Goal: Transaction & Acquisition: Purchase product/service

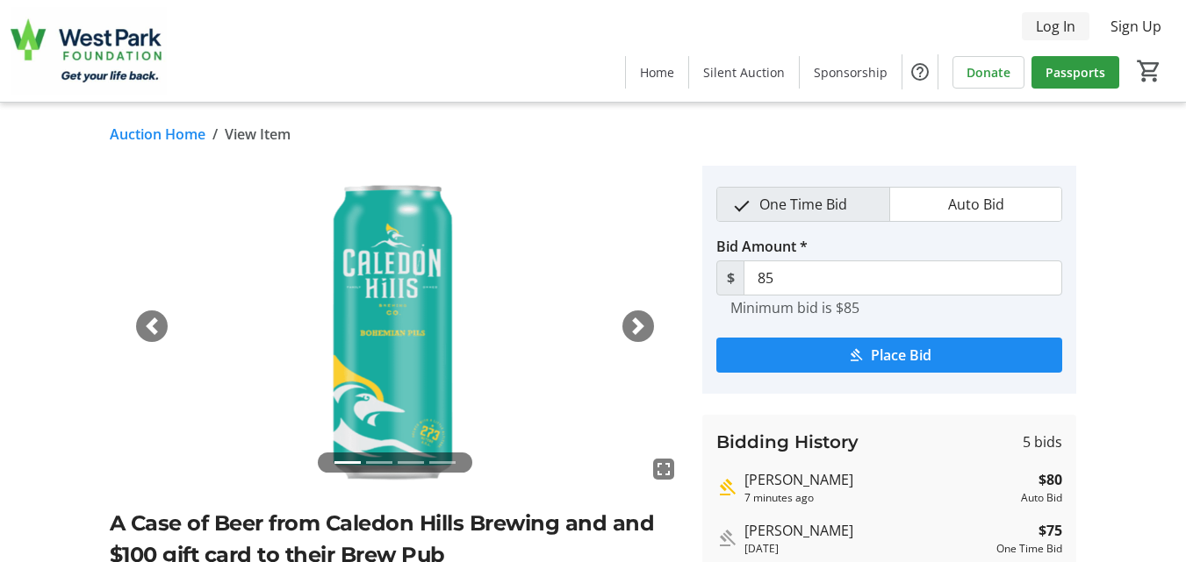
click at [1065, 23] on span "Log In" at bounding box center [1054, 26] width 39 height 21
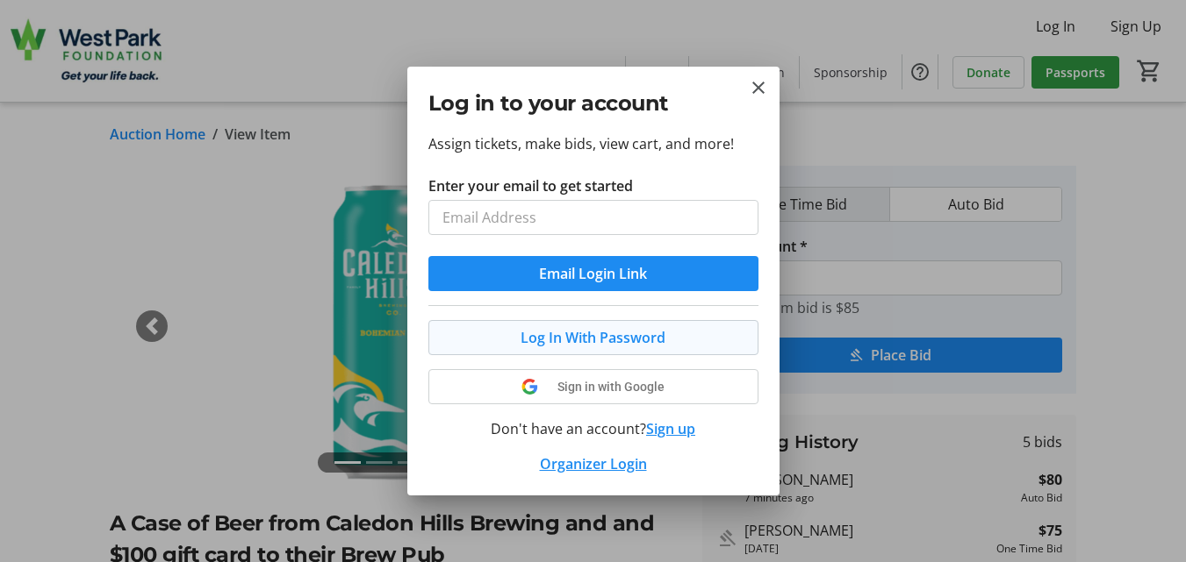
click at [616, 334] on button "Log In With Password" at bounding box center [593, 337] width 330 height 35
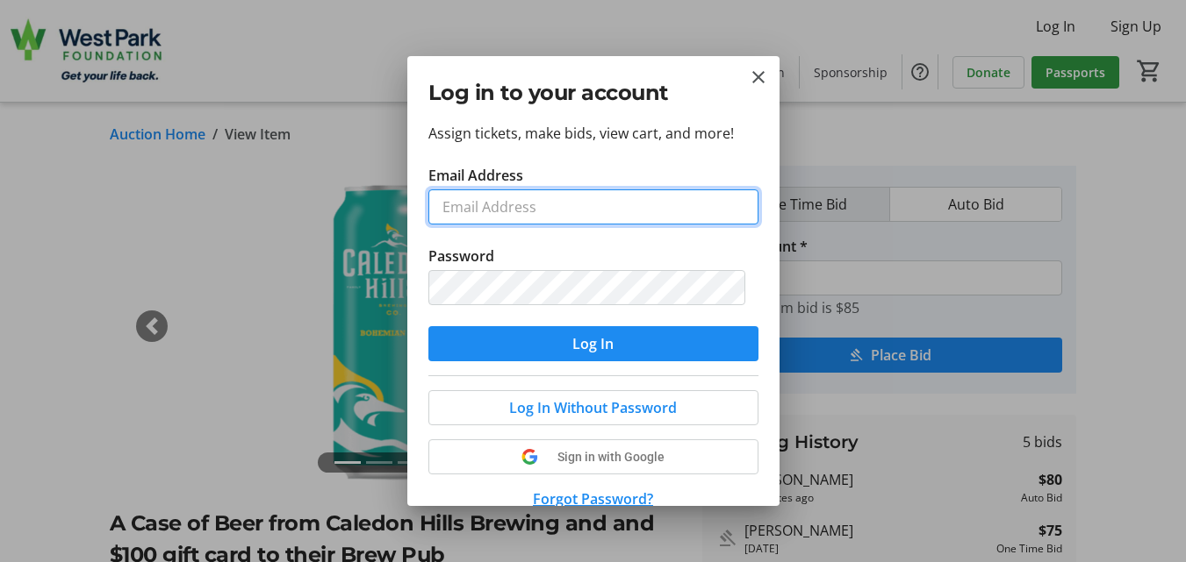
click at [538, 218] on input "Email Address" at bounding box center [593, 207] width 330 height 35
type input "[EMAIL_ADDRESS][PERSON_NAME][DOMAIN_NAME]"
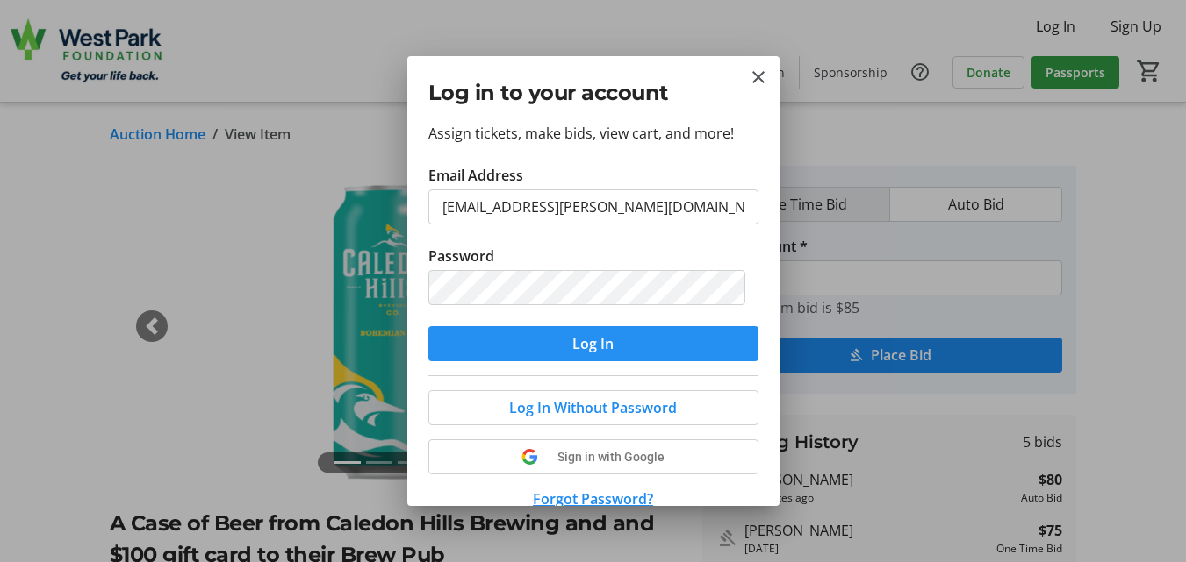
click at [580, 347] on span "Log In" at bounding box center [592, 343] width 41 height 21
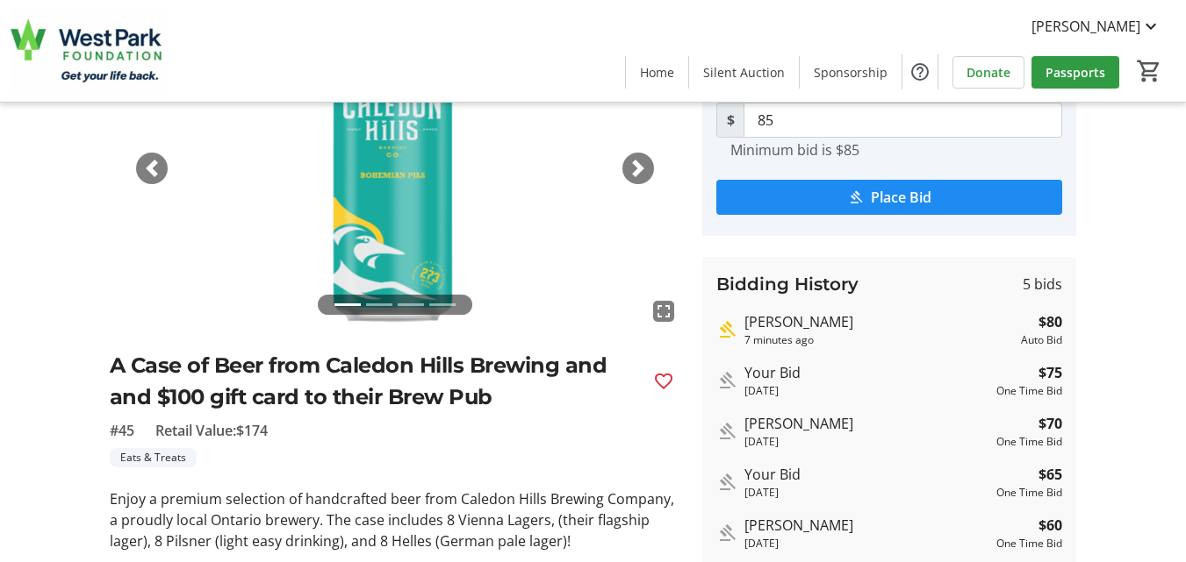
scroll to position [105, 0]
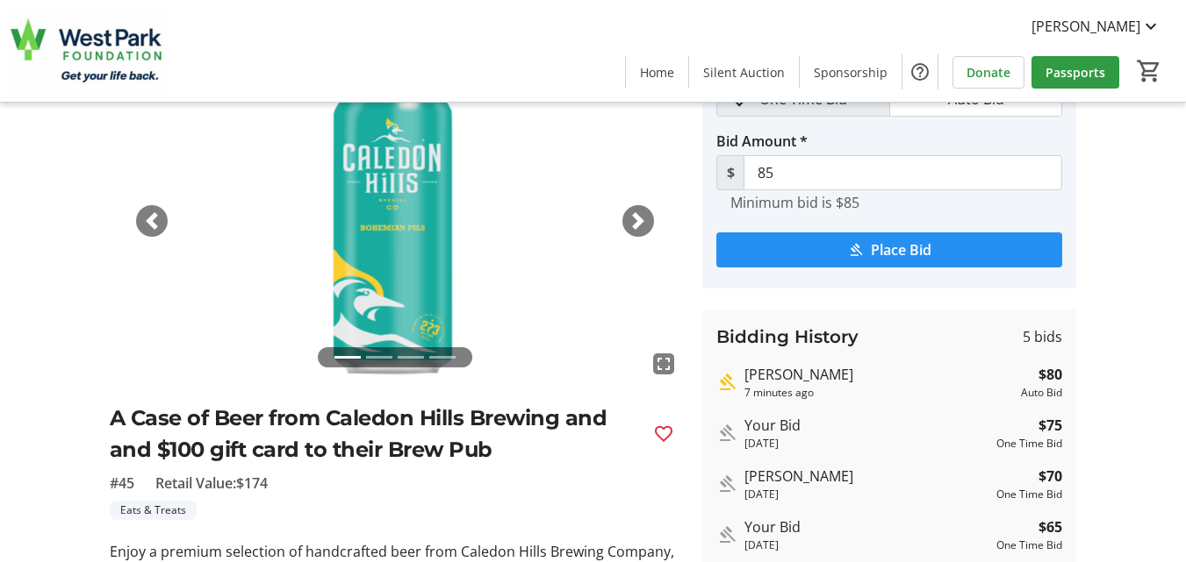
click at [913, 249] on span "Place Bid" at bounding box center [900, 250] width 61 height 21
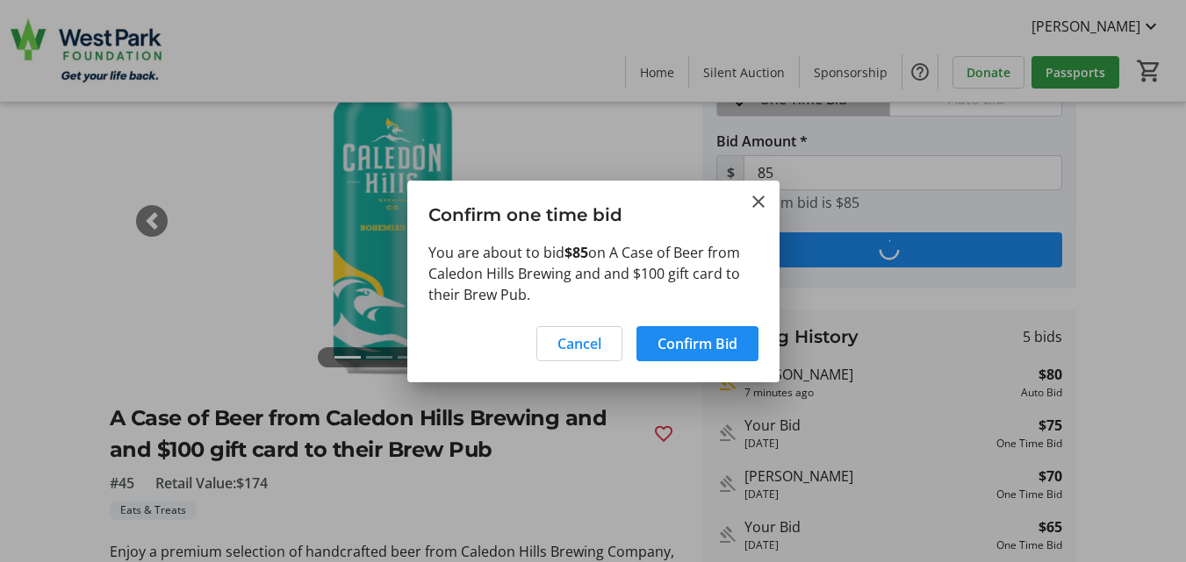
scroll to position [0, 0]
click at [706, 342] on span "Confirm Bid" at bounding box center [697, 343] width 80 height 21
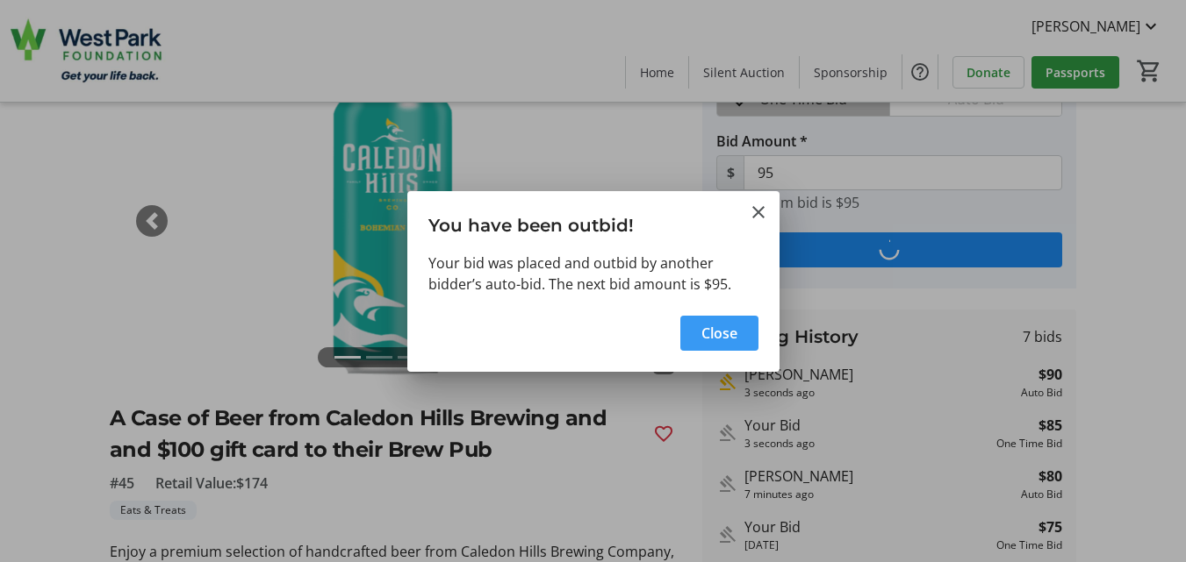
click at [695, 331] on span "button" at bounding box center [719, 333] width 78 height 42
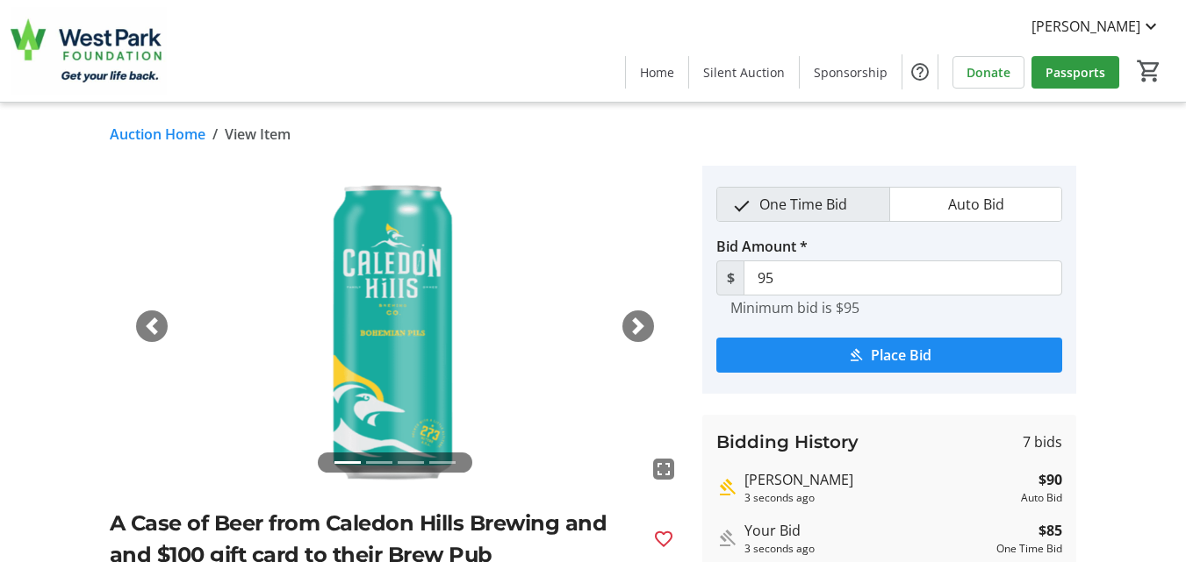
scroll to position [105, 0]
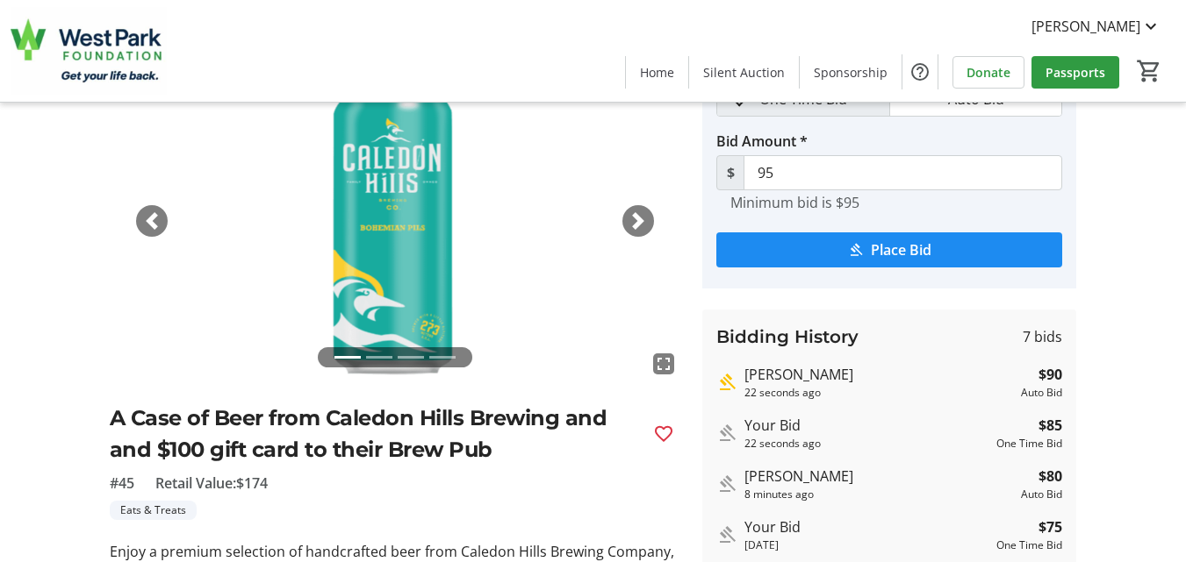
click at [870, 246] on button "Place Bid" at bounding box center [889, 250] width 346 height 35
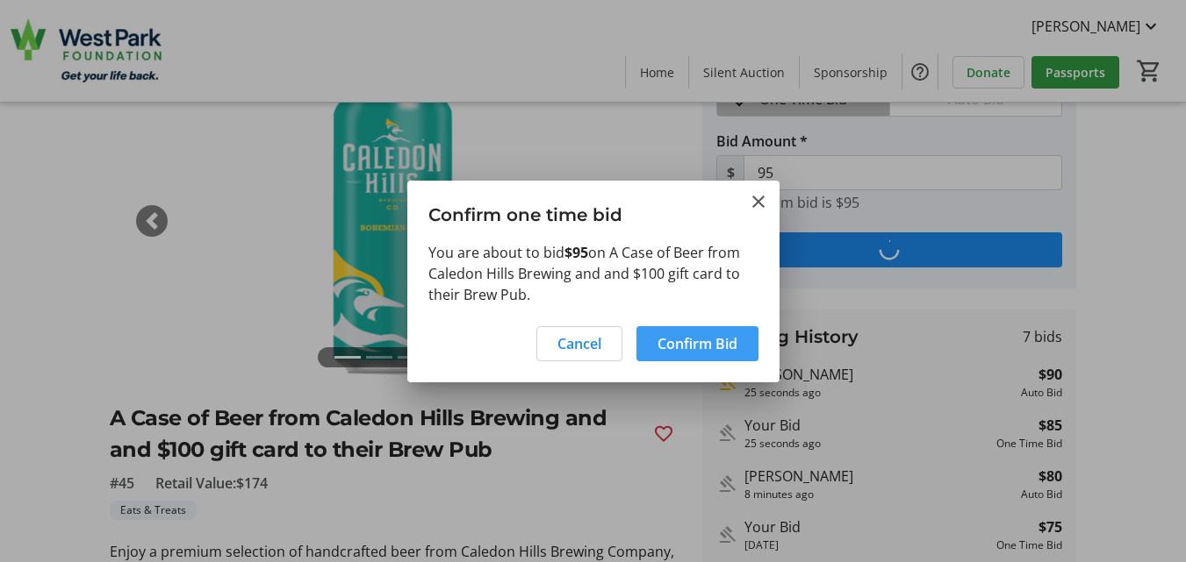
click at [704, 344] on span "Confirm Bid" at bounding box center [697, 343] width 80 height 21
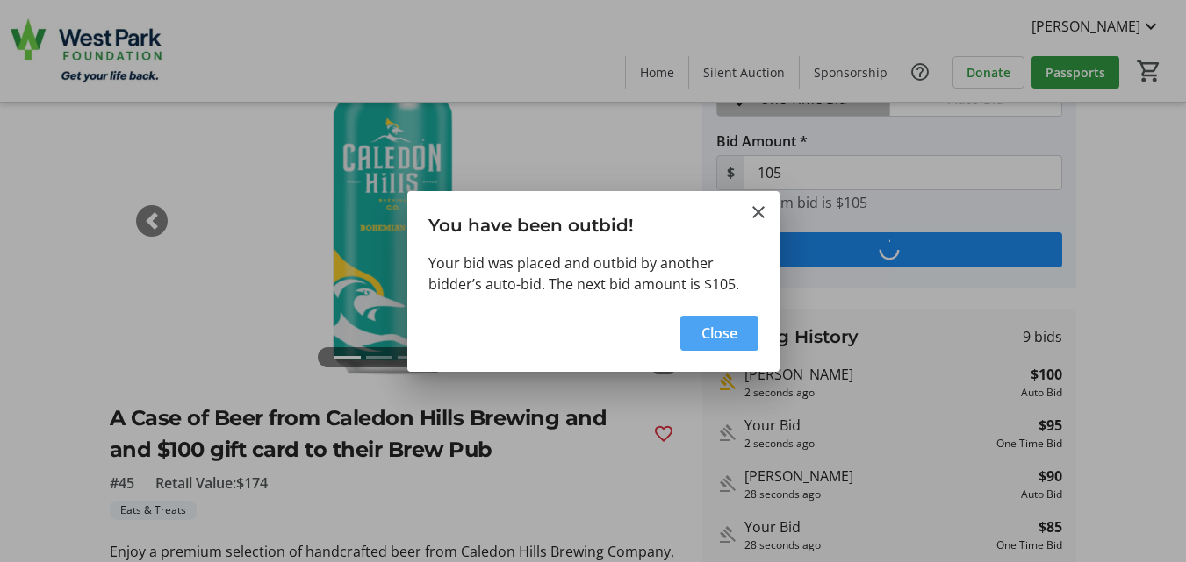
click at [712, 340] on span "Close" at bounding box center [719, 333] width 36 height 21
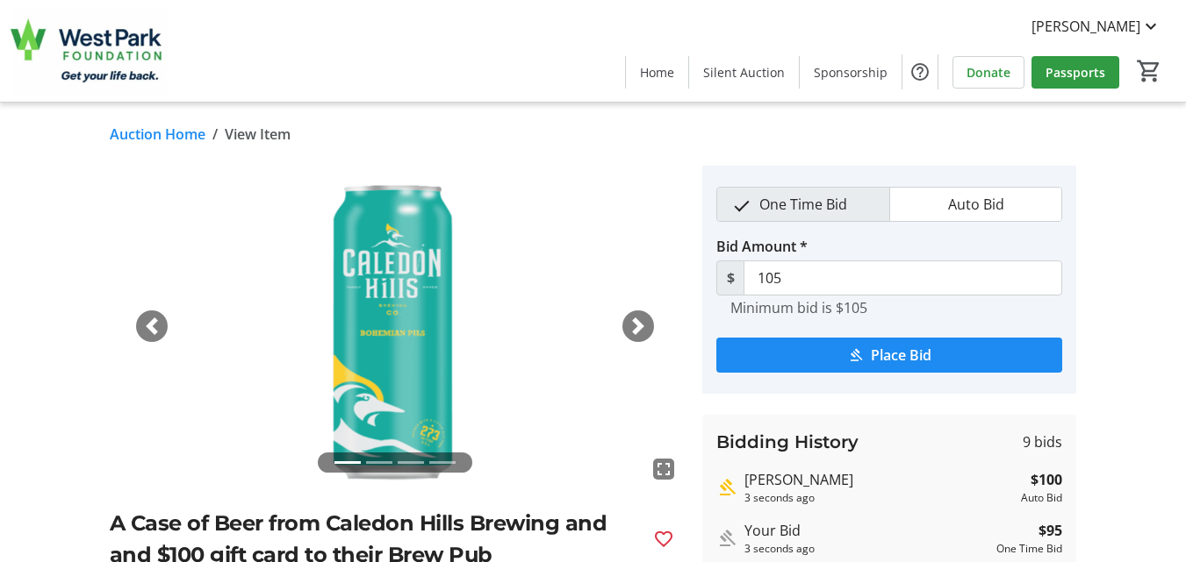
scroll to position [105, 0]
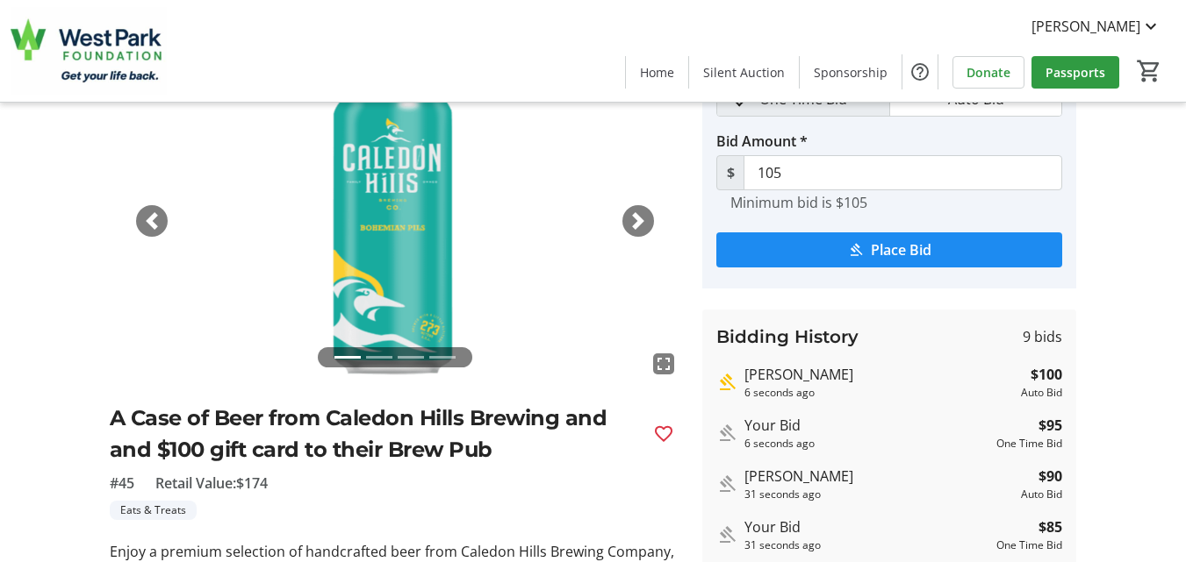
click at [1127, 469] on div "fullscreen fullscreen fullscreen fullscreen Previous Next A Case of Beer from C…" at bounding box center [593, 524] width 1186 height 927
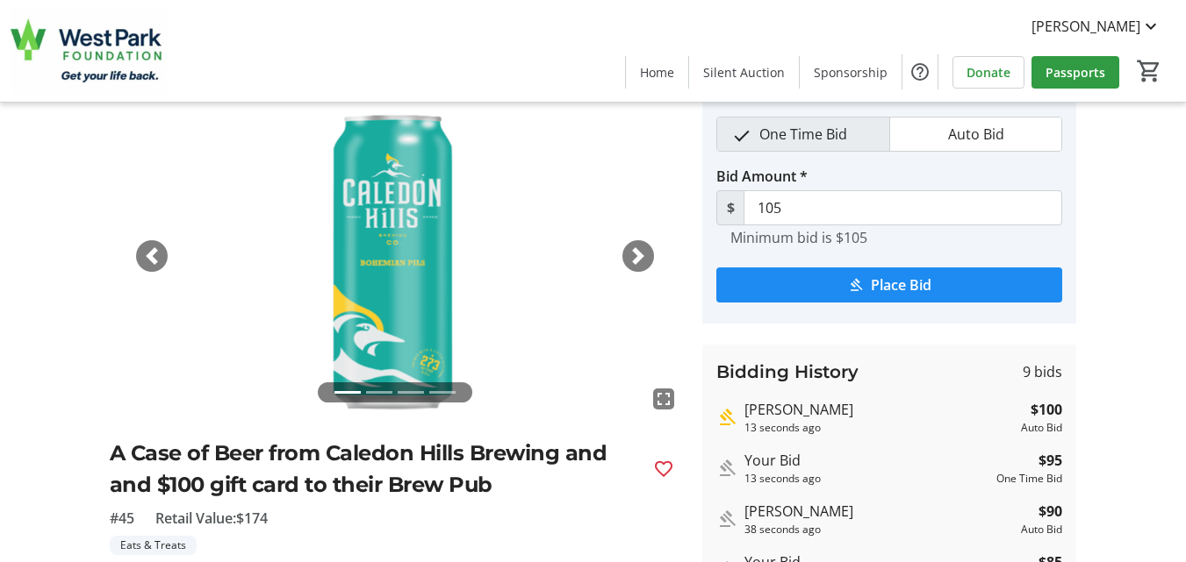
click at [961, 286] on span "submit" at bounding box center [889, 285] width 346 height 42
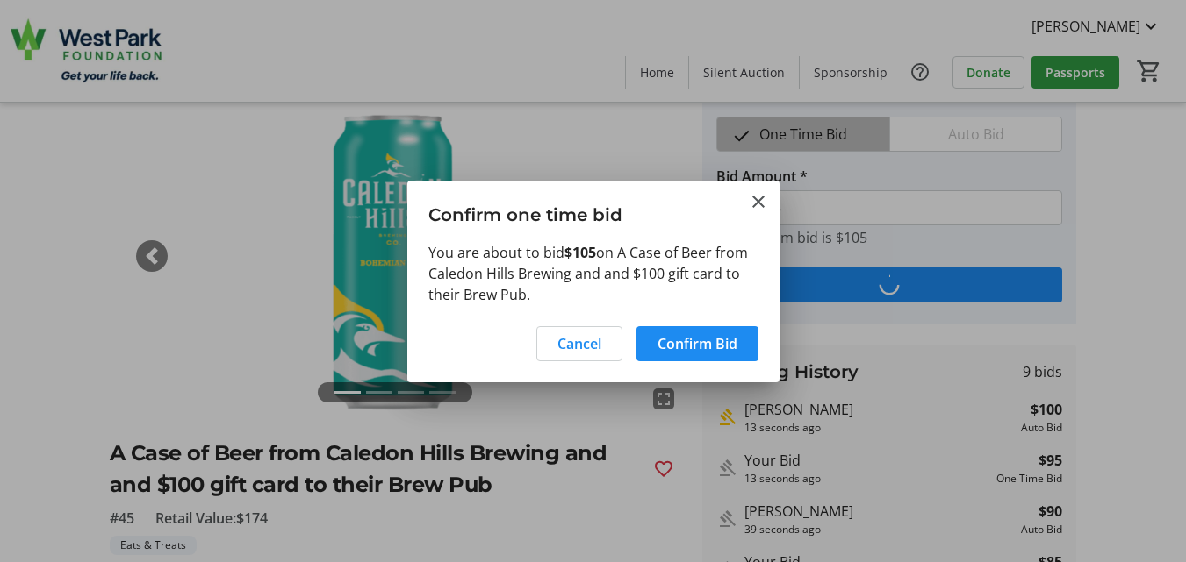
scroll to position [0, 0]
click at [686, 335] on span "Confirm Bid" at bounding box center [697, 343] width 80 height 21
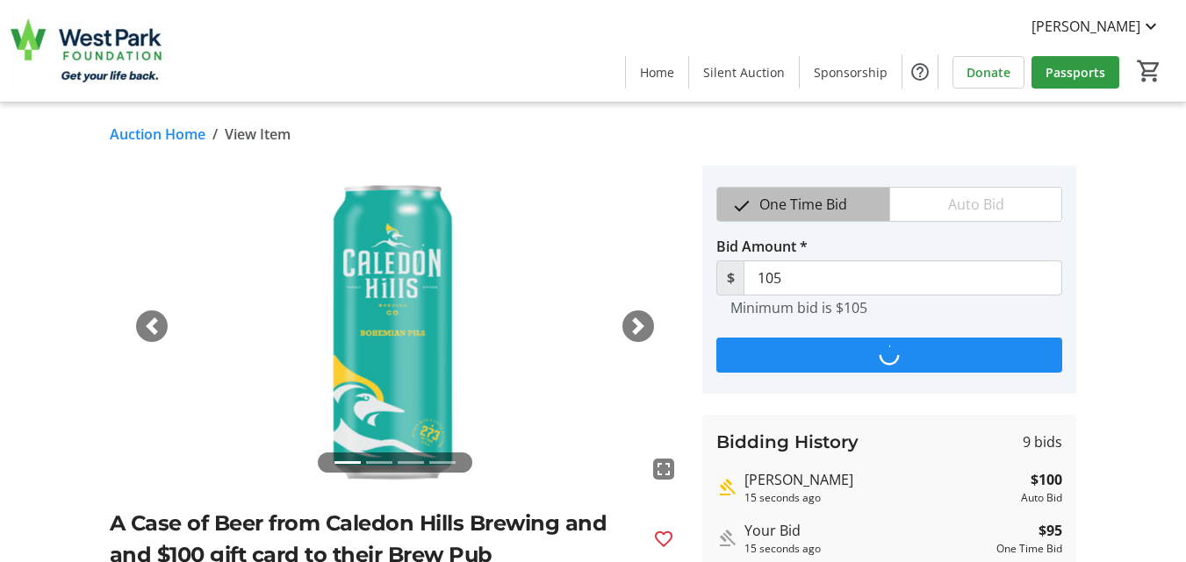
scroll to position [70, 0]
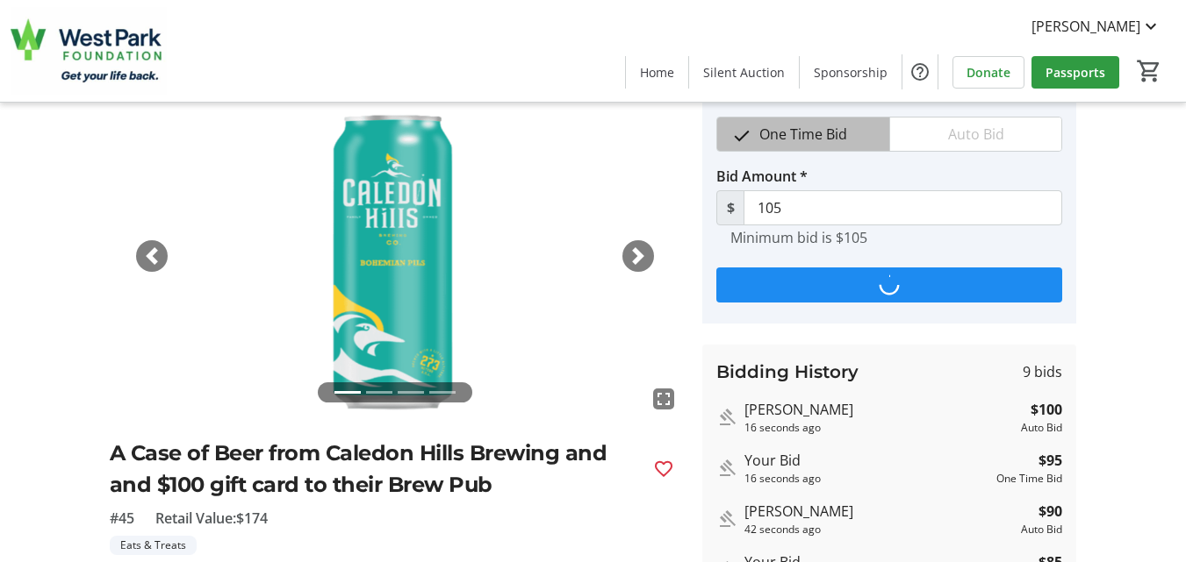
type input "110"
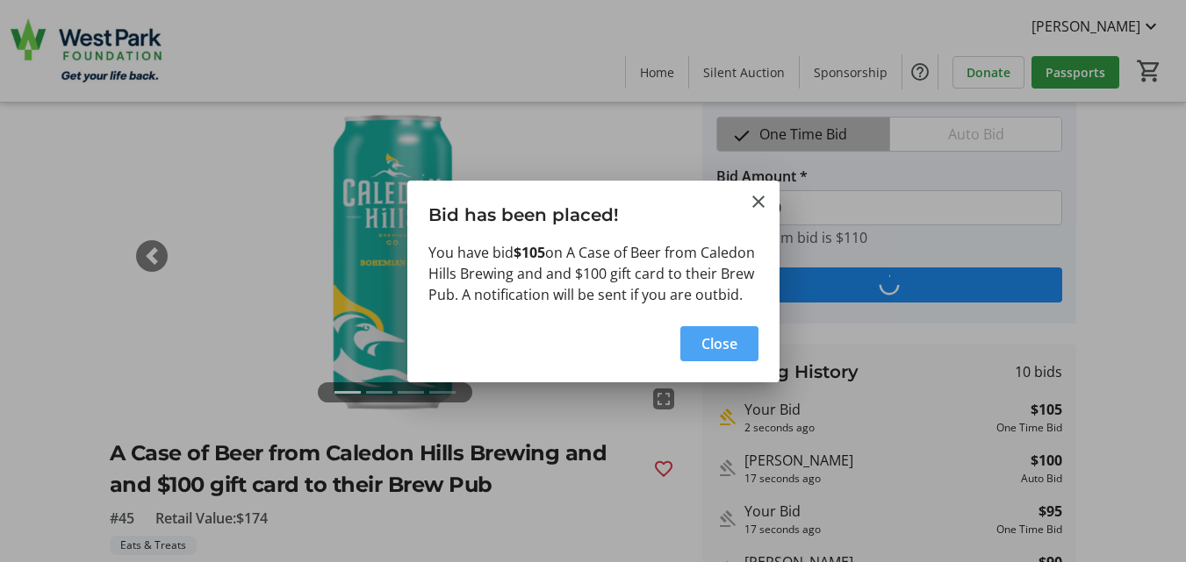
click at [709, 351] on span "Close" at bounding box center [719, 343] width 36 height 21
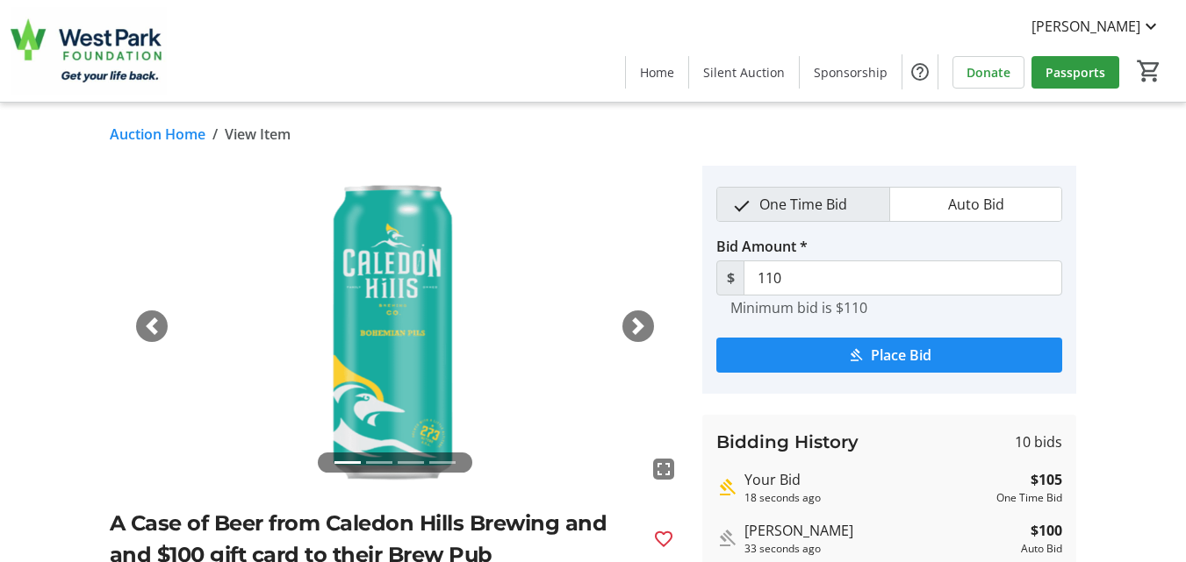
click at [142, 135] on link "Auction Home" at bounding box center [158, 134] width 96 height 21
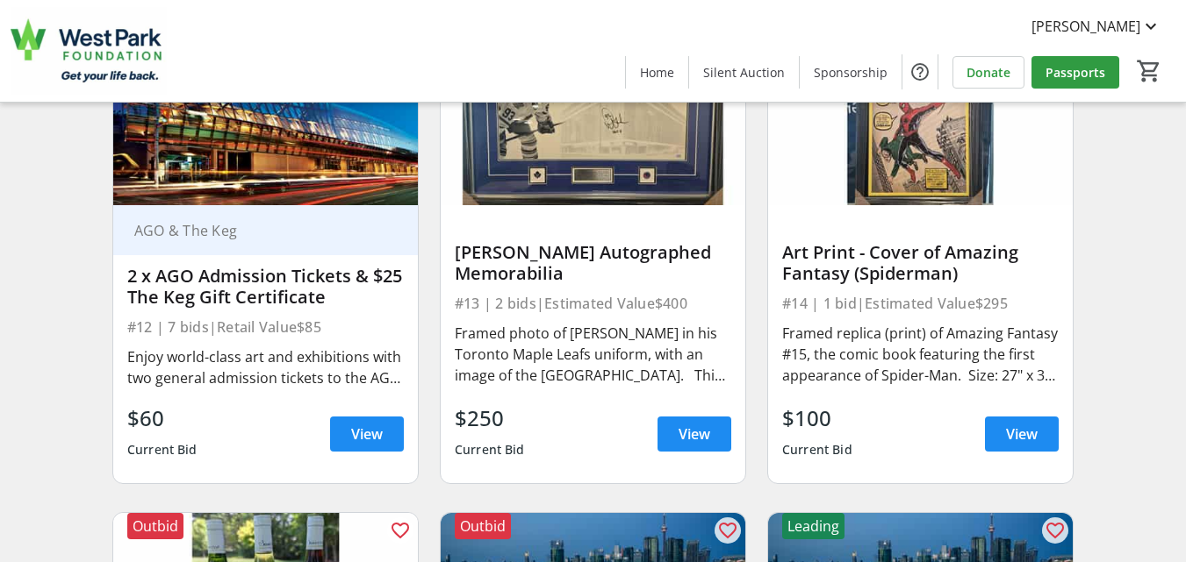
scroll to position [2176, 0]
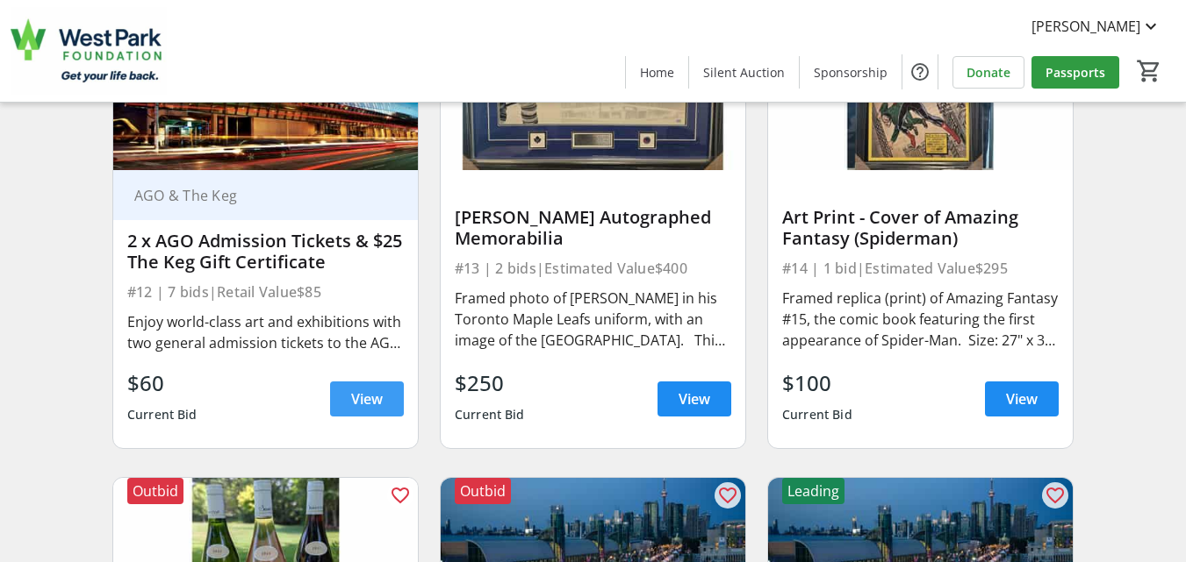
click at [373, 410] on span "View" at bounding box center [367, 399] width 32 height 21
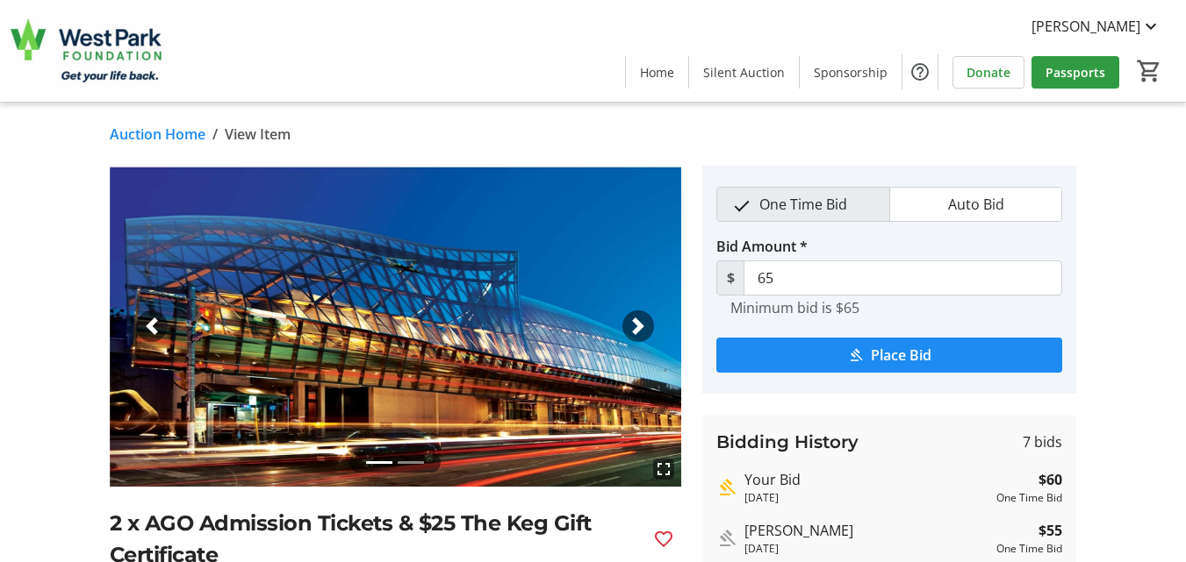
click at [126, 130] on link "Auction Home" at bounding box center [158, 134] width 96 height 21
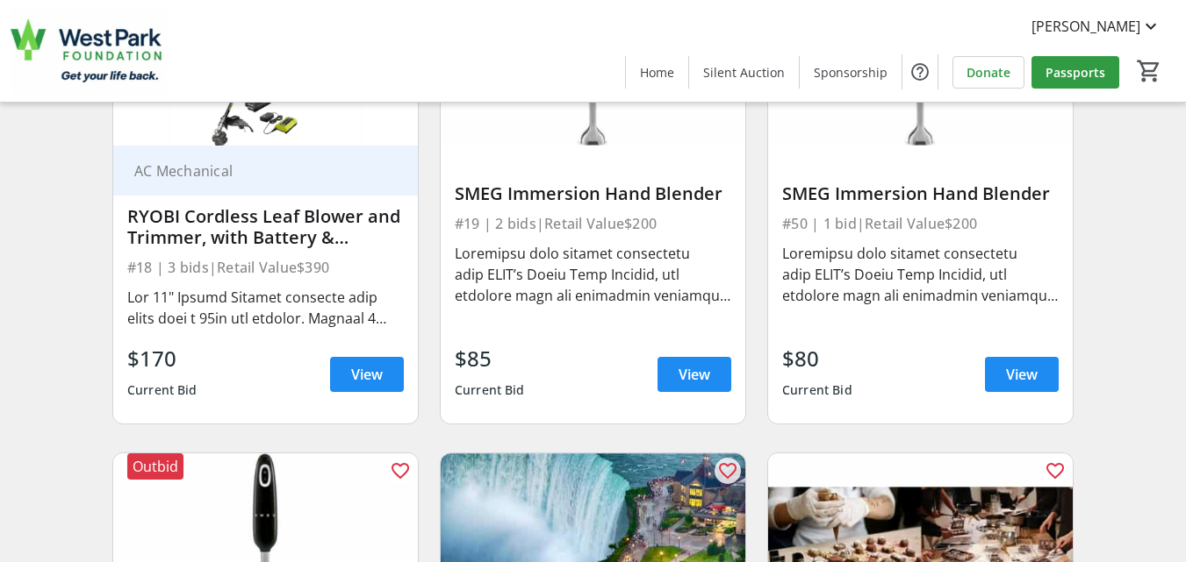
scroll to position [3194, 0]
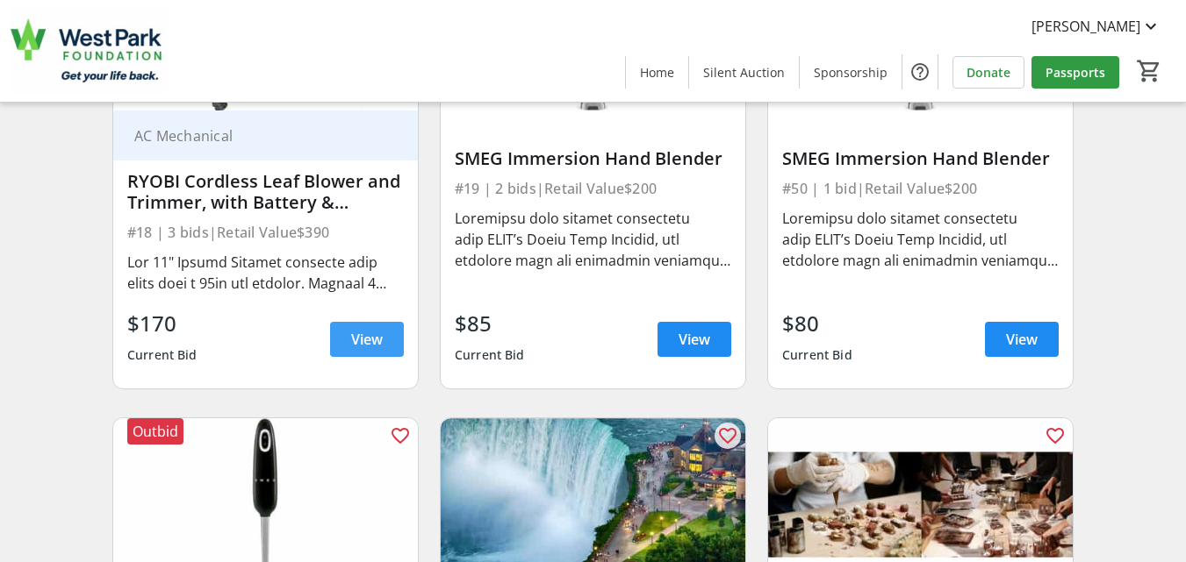
click at [361, 350] on span "View" at bounding box center [367, 339] width 32 height 21
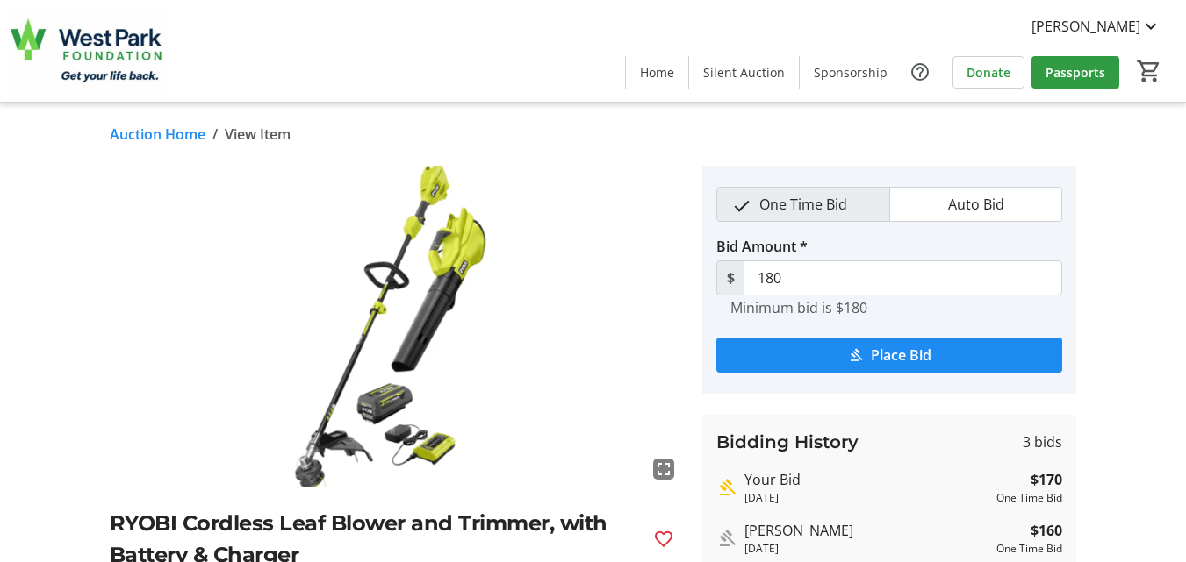
drag, startPoint x: 130, startPoint y: 132, endPoint x: 827, endPoint y: 415, distance: 753.0
click at [131, 132] on link "Auction Home" at bounding box center [158, 134] width 96 height 21
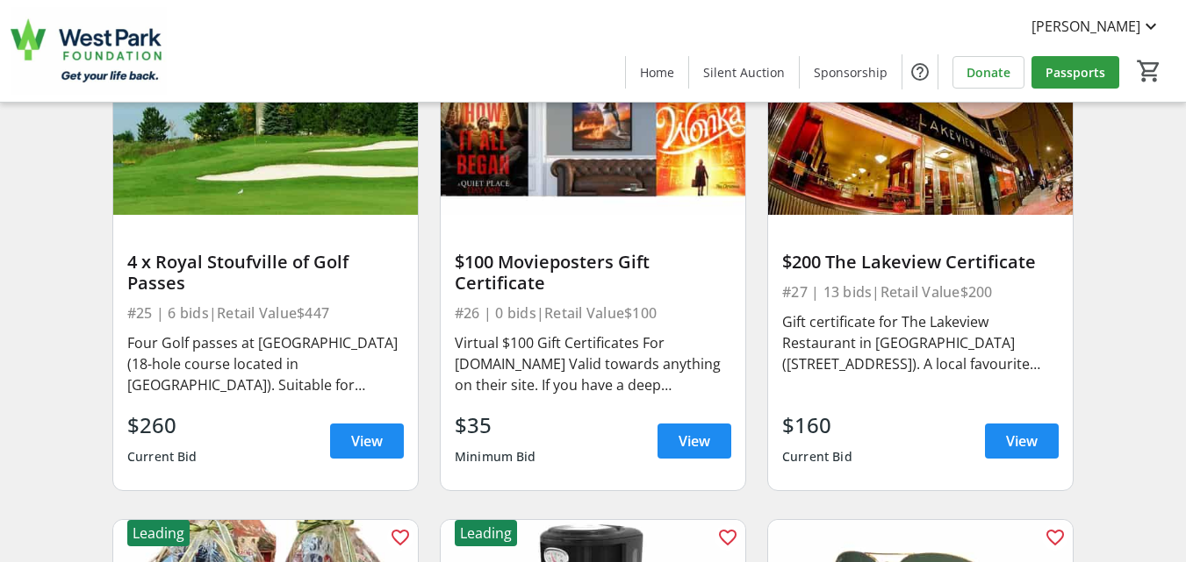
scroll to position [4563, 0]
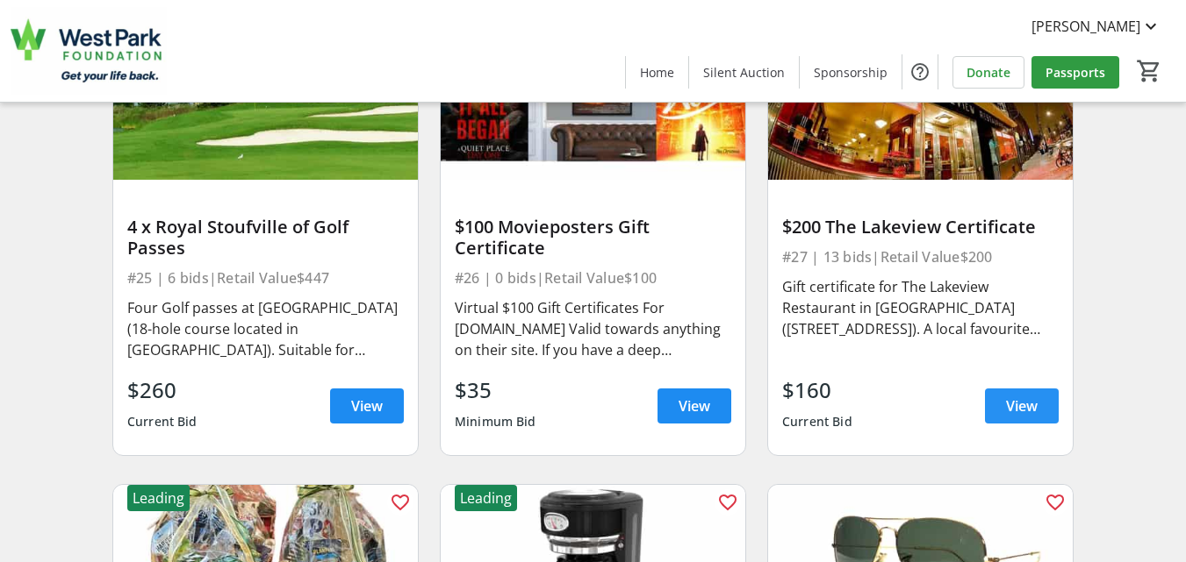
click at [1023, 417] on span "View" at bounding box center [1022, 406] width 32 height 21
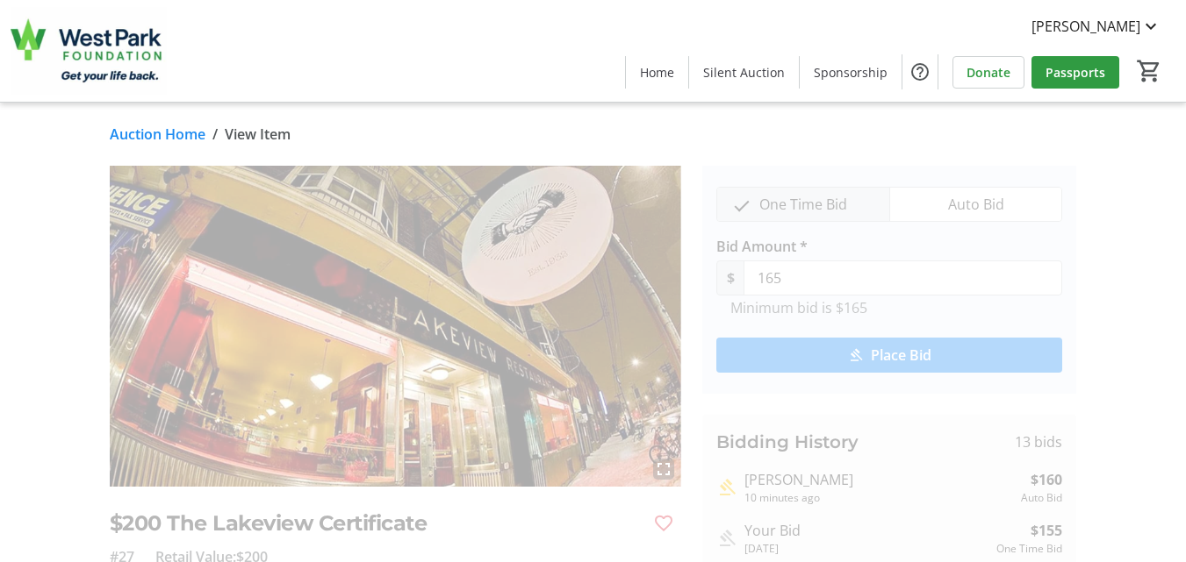
click at [38, 327] on div "fullscreen $200 The Lakeview Certificate #27 Retail Value: $200 Eats & Treats G…" at bounding box center [593, 527] width 1186 height 723
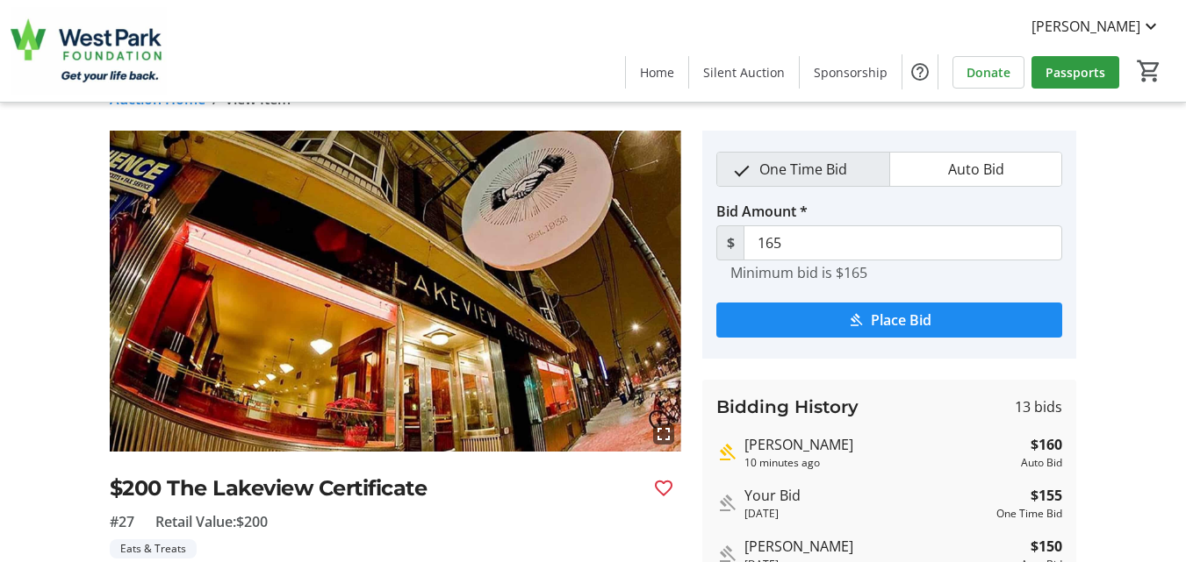
scroll to position [70, 0]
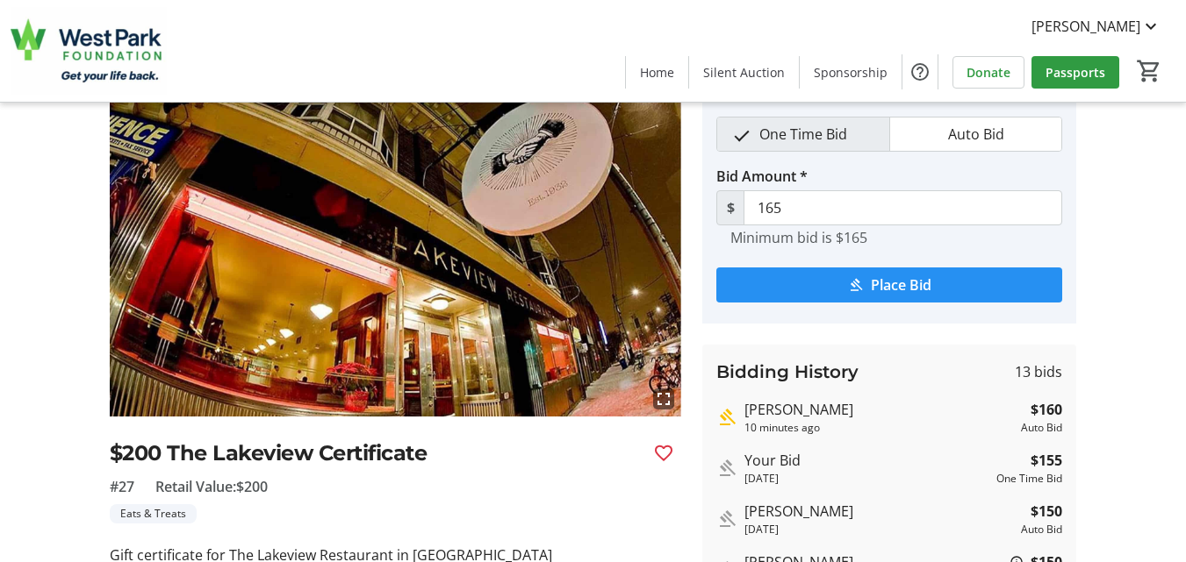
click at [905, 287] on span "Place Bid" at bounding box center [900, 285] width 61 height 21
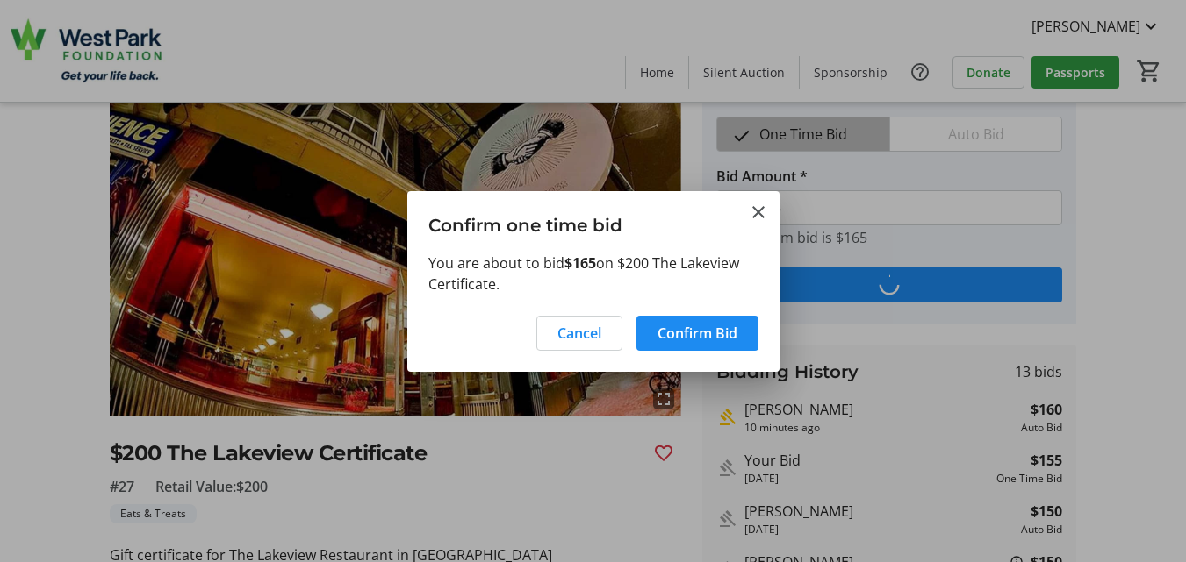
scroll to position [0, 0]
click at [679, 335] on span "Confirm Bid" at bounding box center [697, 333] width 80 height 21
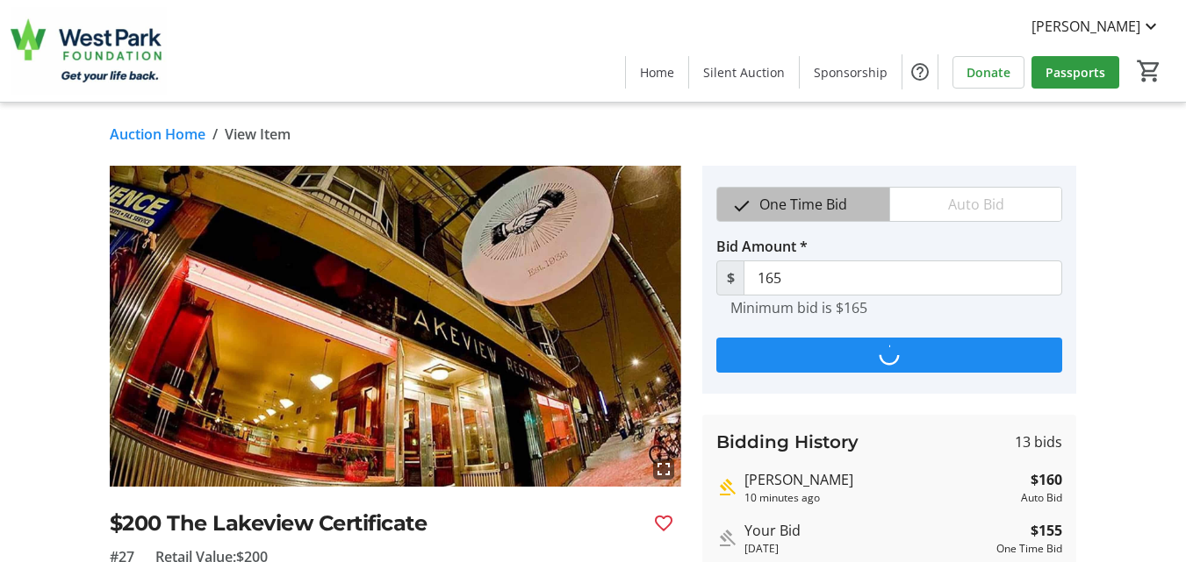
scroll to position [70, 0]
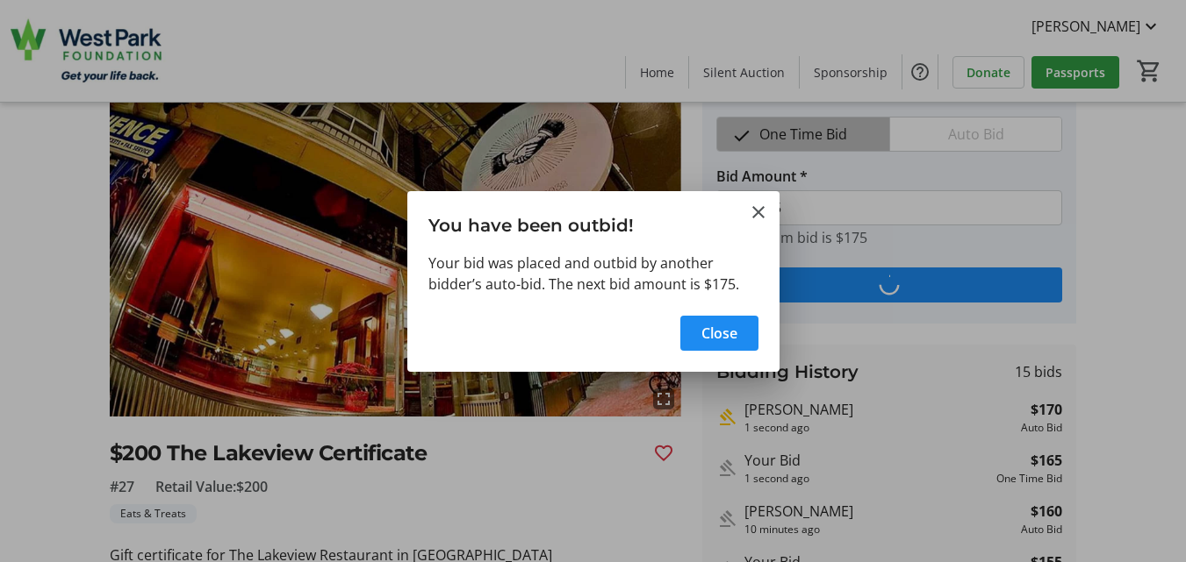
type input "175"
click at [698, 332] on span "button" at bounding box center [719, 333] width 78 height 42
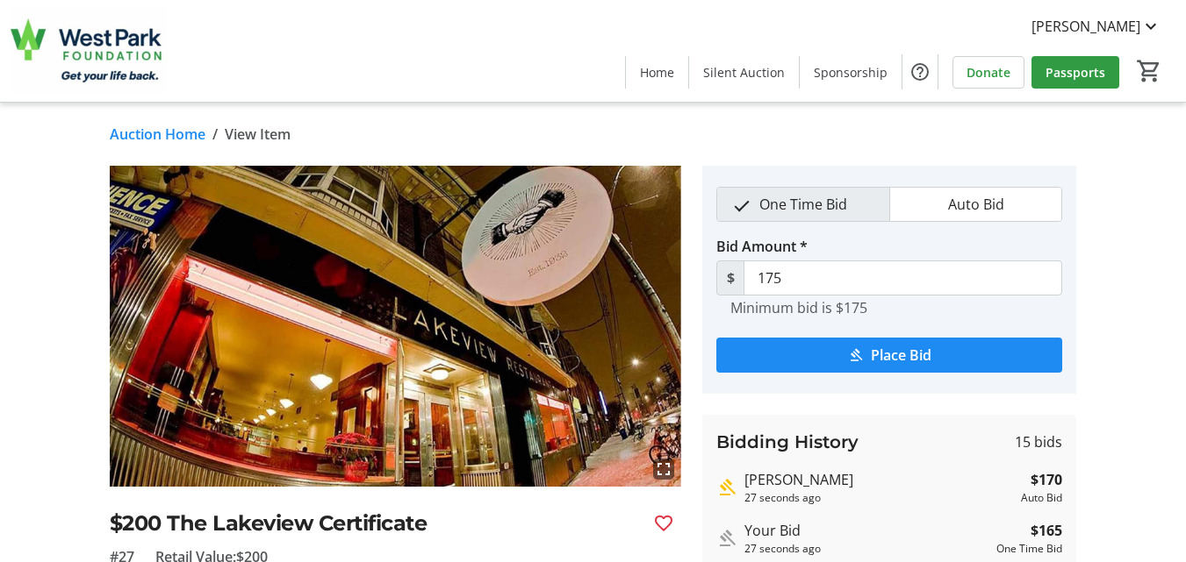
click at [134, 131] on link "Auction Home" at bounding box center [158, 134] width 96 height 21
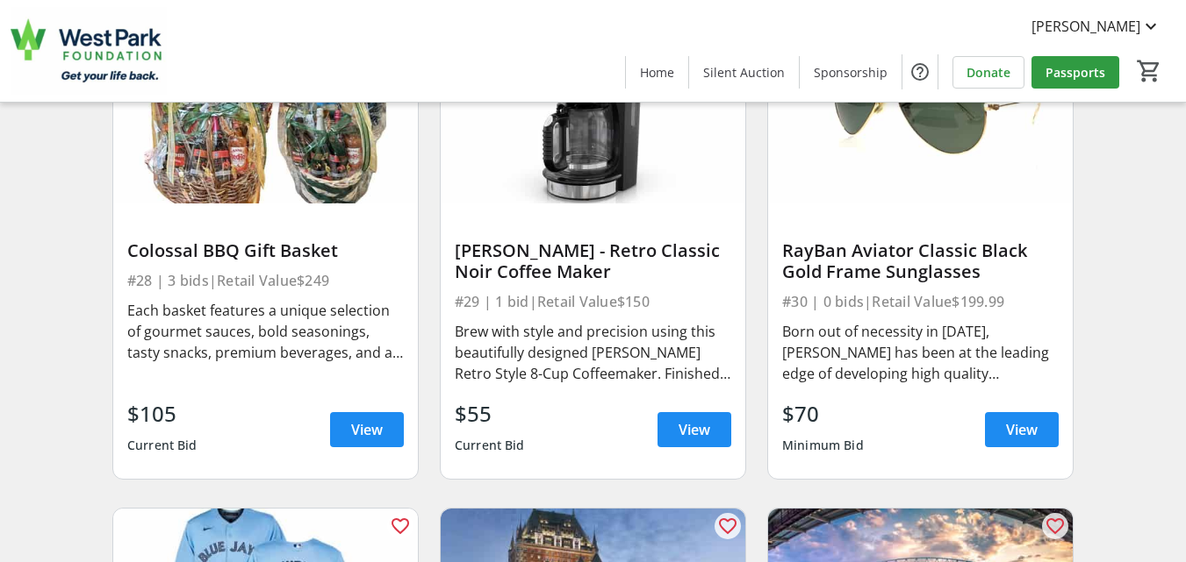
scroll to position [5019, 0]
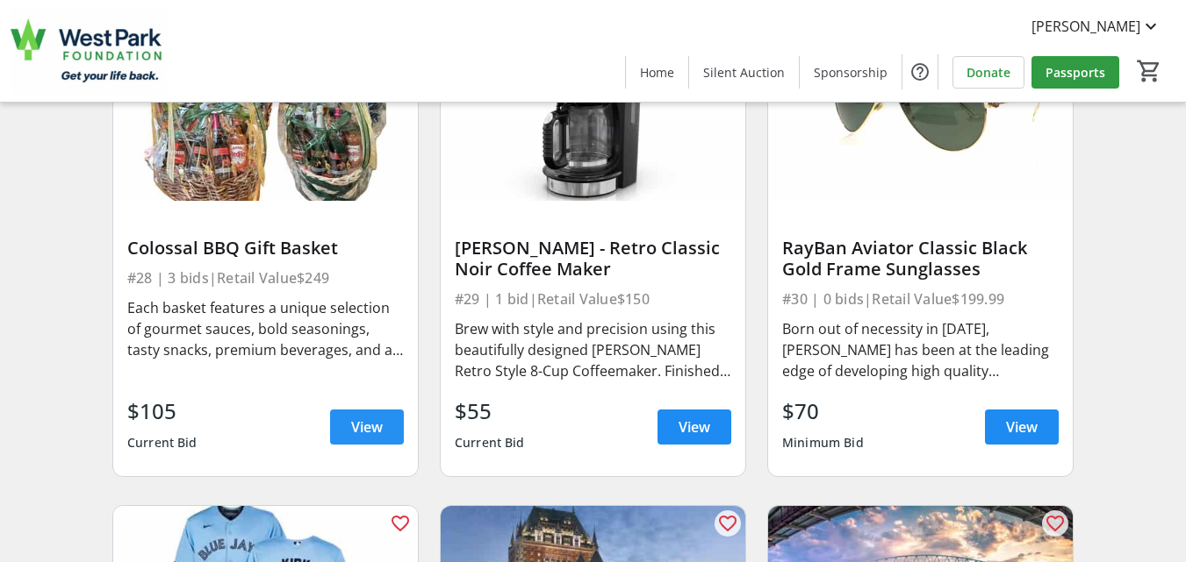
click at [355, 437] on span "View" at bounding box center [367, 427] width 32 height 21
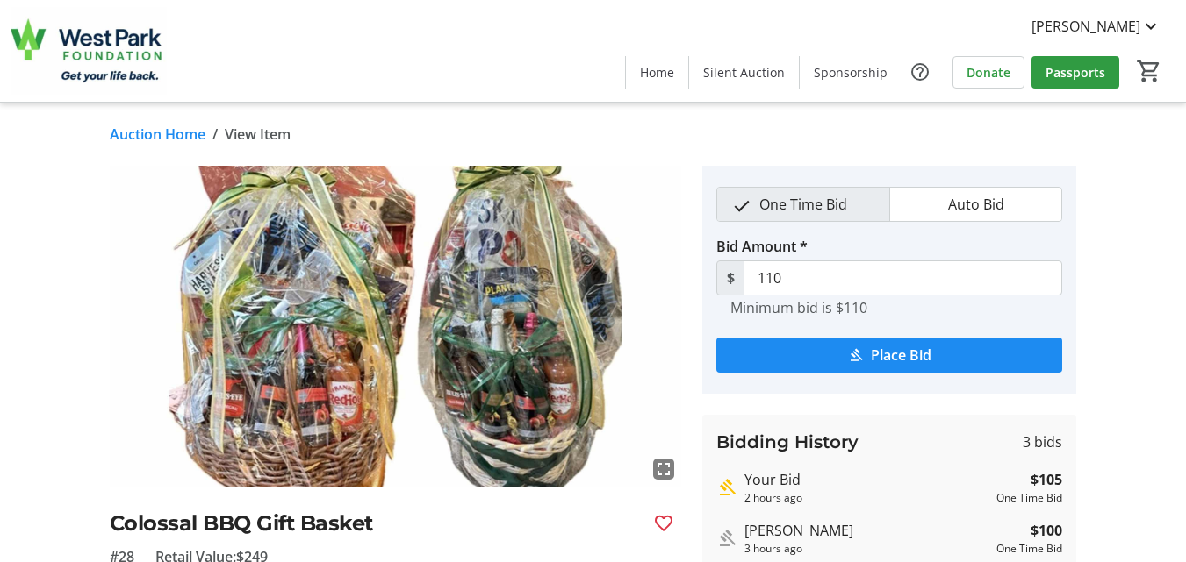
click at [119, 133] on link "Auction Home" at bounding box center [158, 134] width 96 height 21
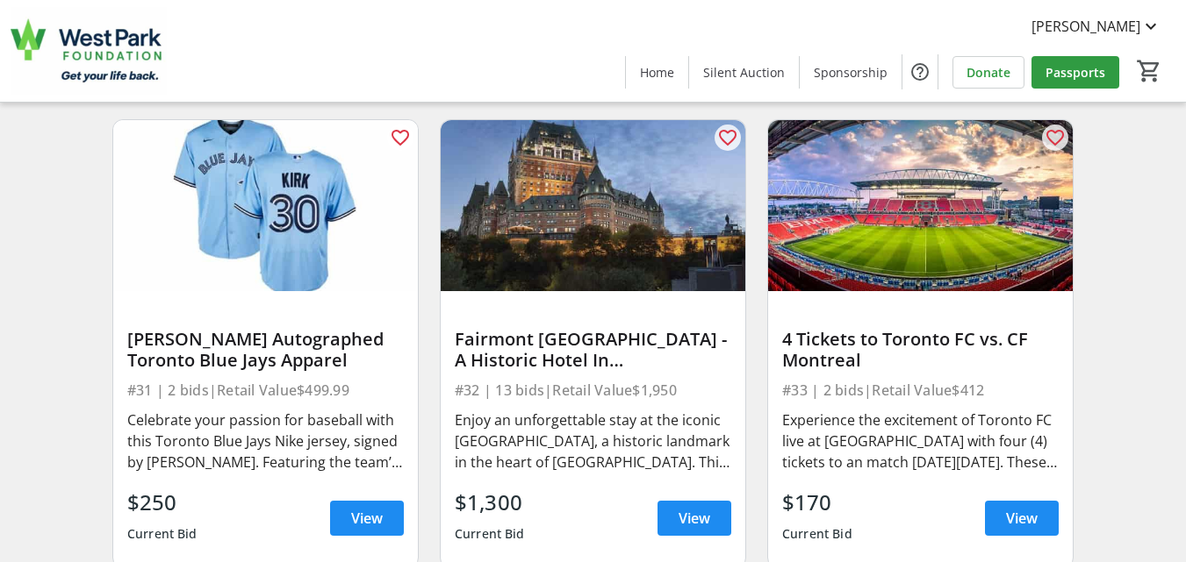
scroll to position [5441, 0]
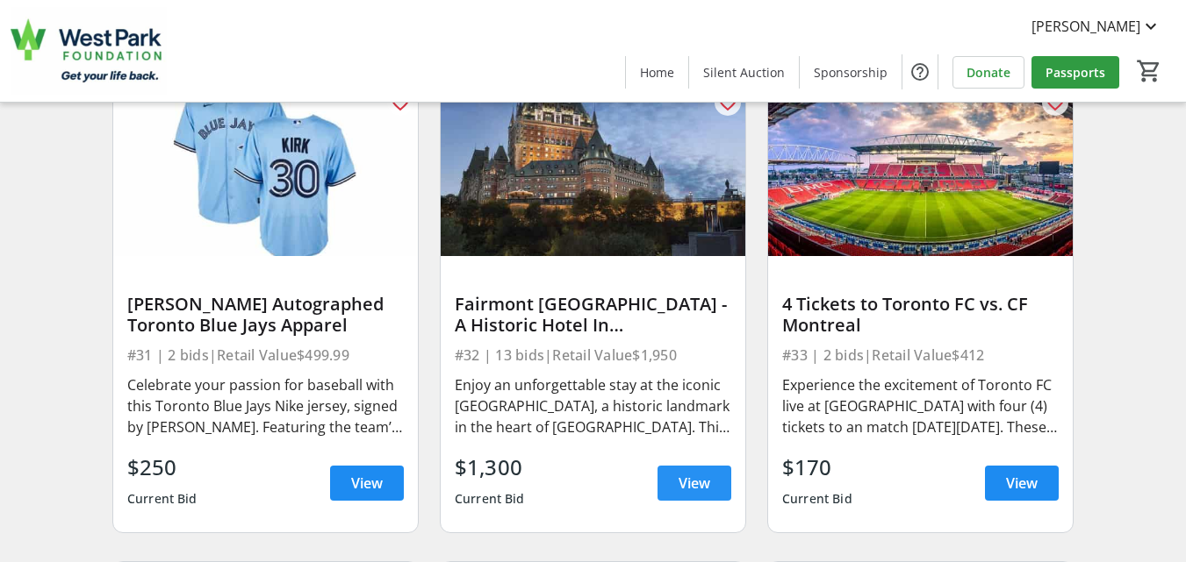
click at [691, 494] on span "View" at bounding box center [694, 483] width 32 height 21
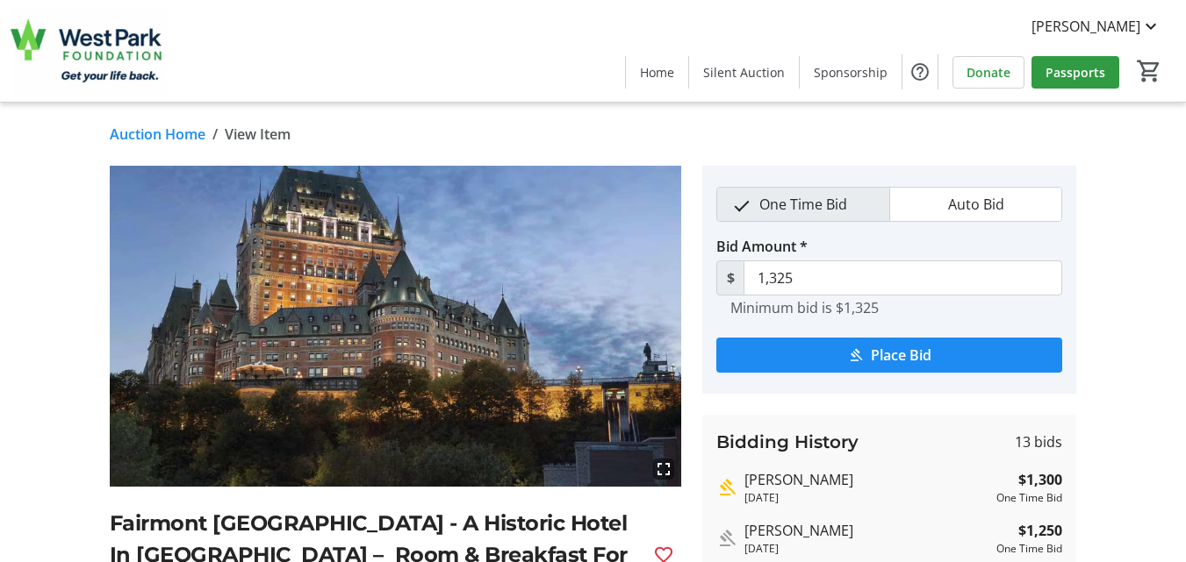
click at [135, 133] on link "Auction Home" at bounding box center [158, 134] width 96 height 21
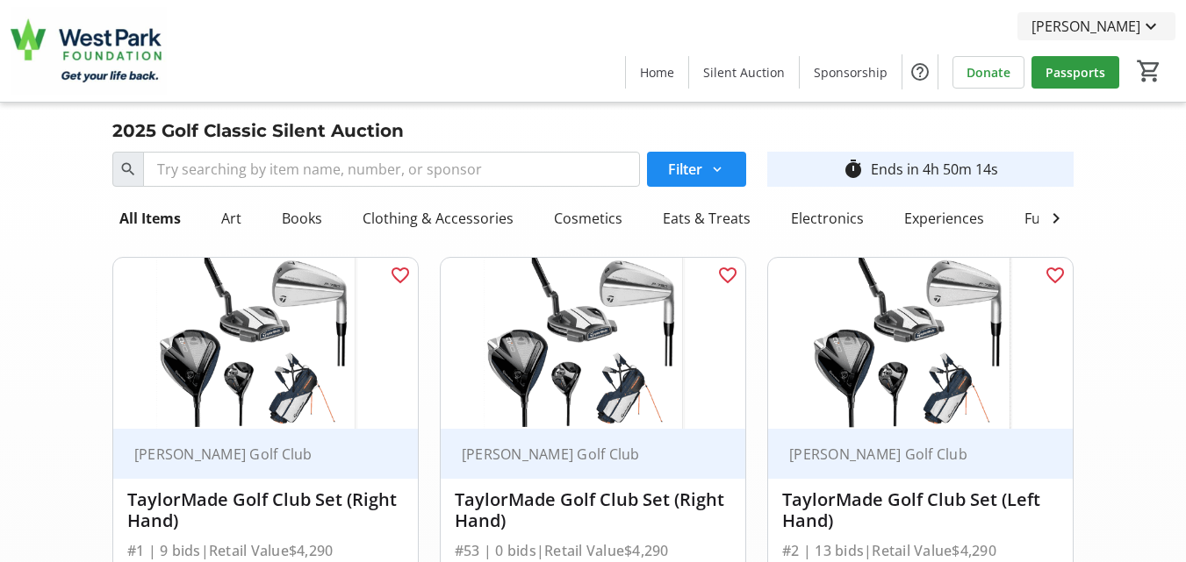
click at [1108, 25] on span "[PERSON_NAME]" at bounding box center [1085, 26] width 109 height 21
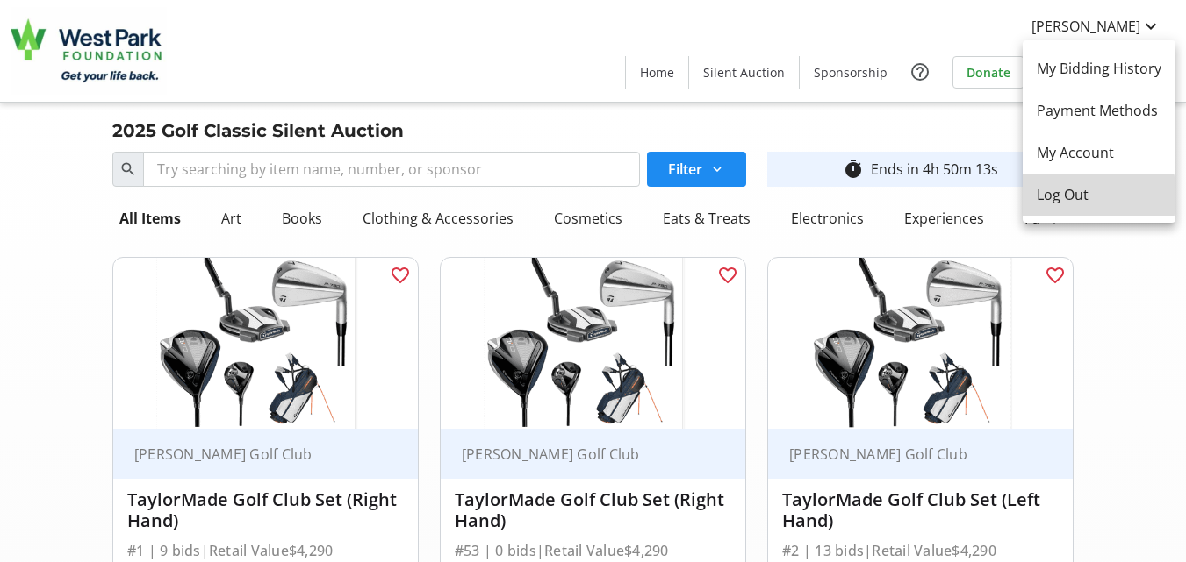
click at [1079, 196] on span "Log Out" at bounding box center [1098, 194] width 125 height 21
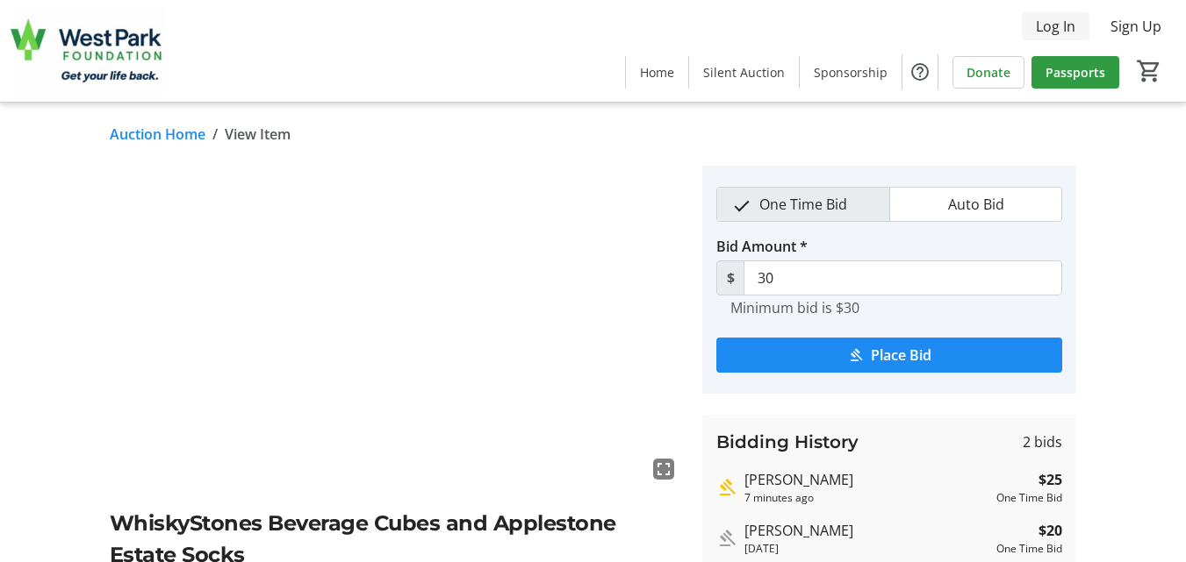
click at [1058, 21] on span "Log In" at bounding box center [1054, 26] width 39 height 21
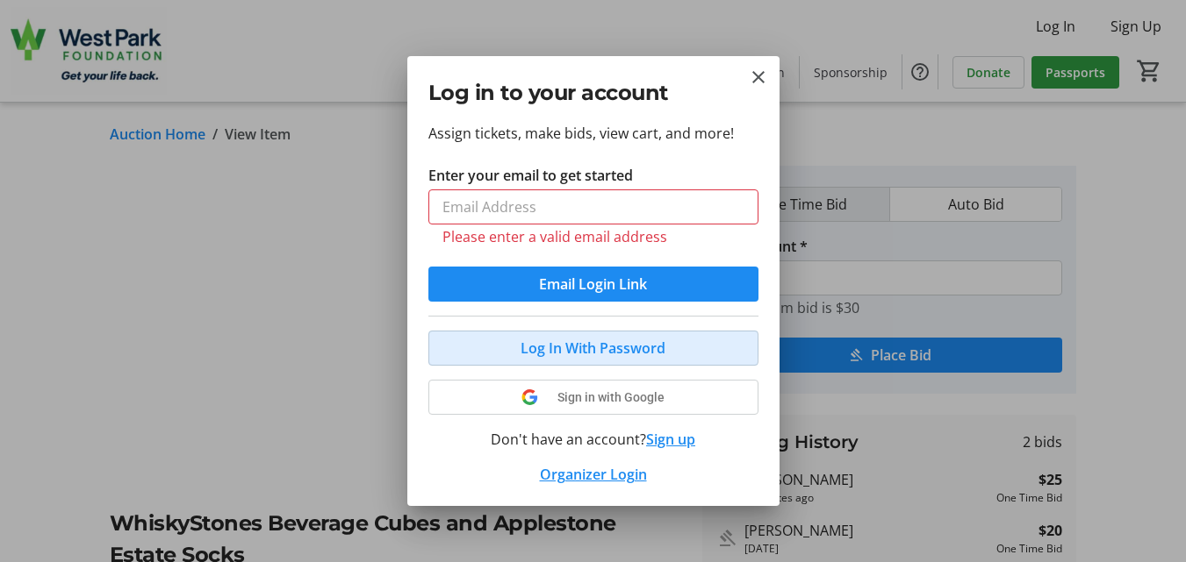
click at [562, 337] on button "Log In With Password" at bounding box center [593, 348] width 330 height 35
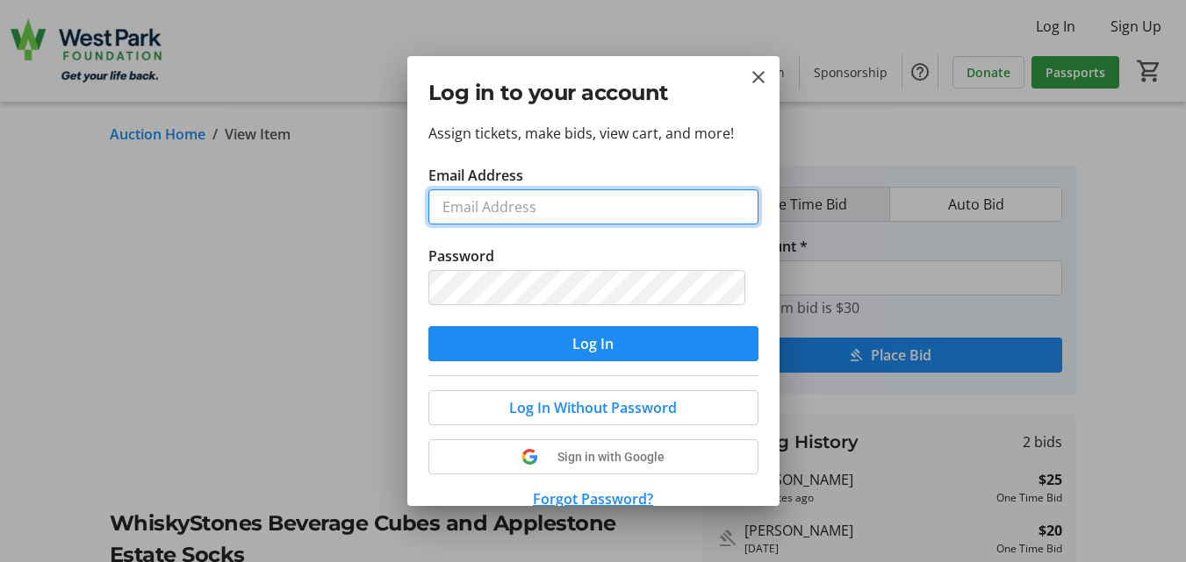
click at [569, 201] on input "Email Address" at bounding box center [593, 207] width 330 height 35
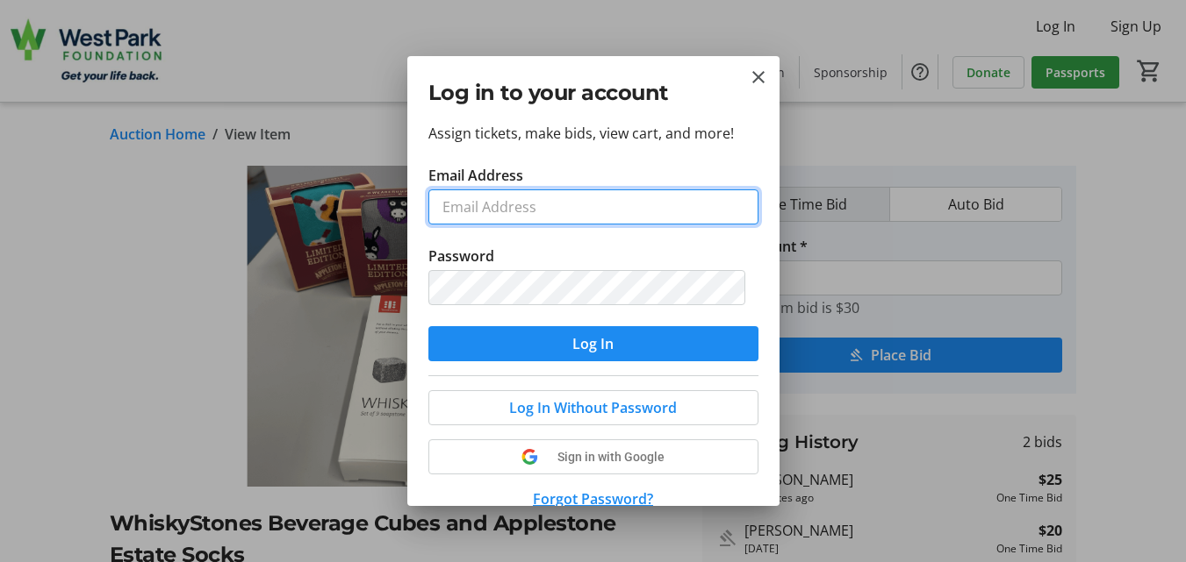
type input "[EMAIL_ADDRESS][PERSON_NAME][DOMAIN_NAME]"
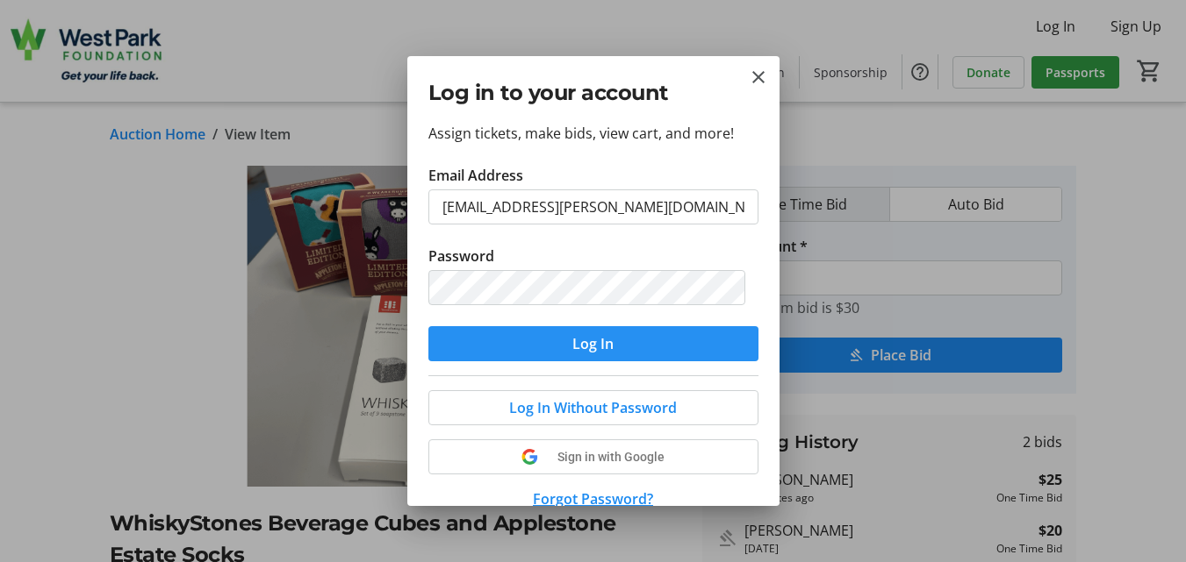
click at [604, 338] on span "Log In" at bounding box center [592, 343] width 41 height 21
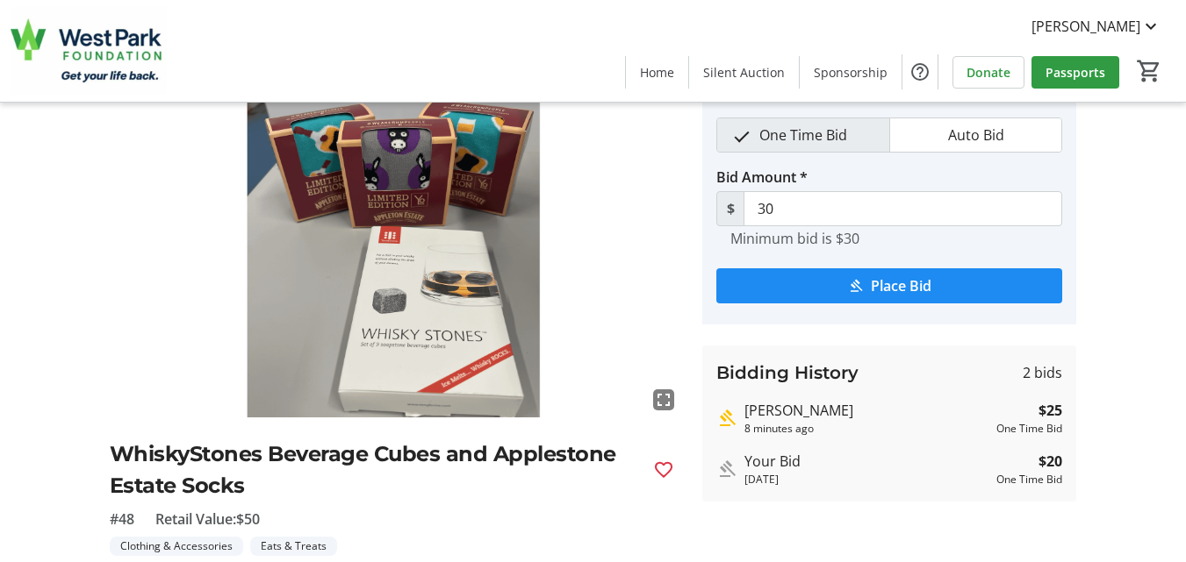
scroll to position [70, 0]
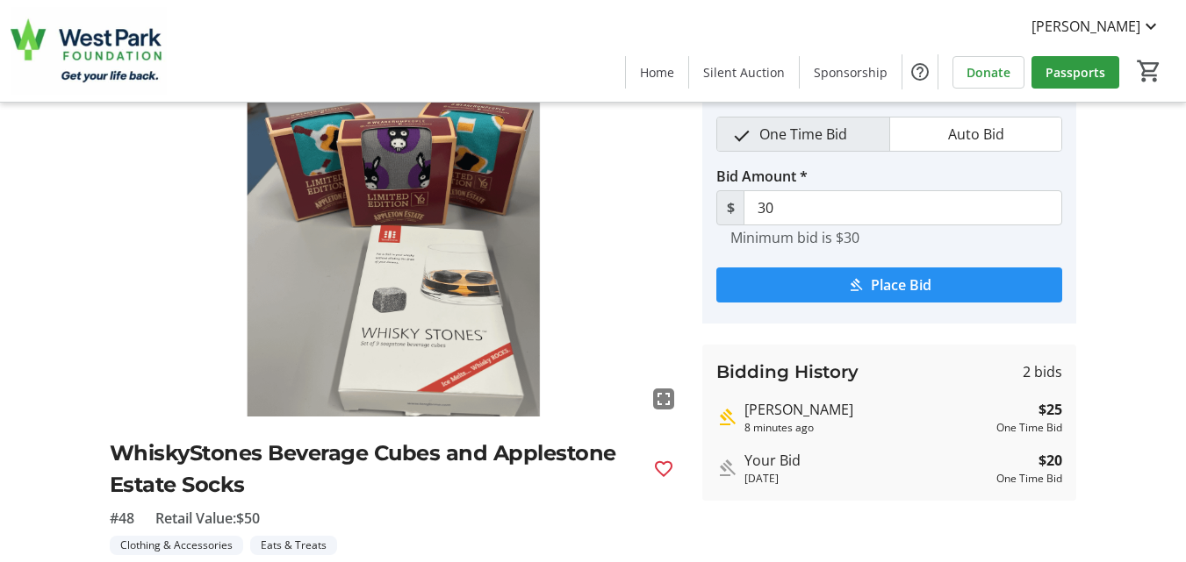
click at [916, 284] on span "Place Bid" at bounding box center [900, 285] width 61 height 21
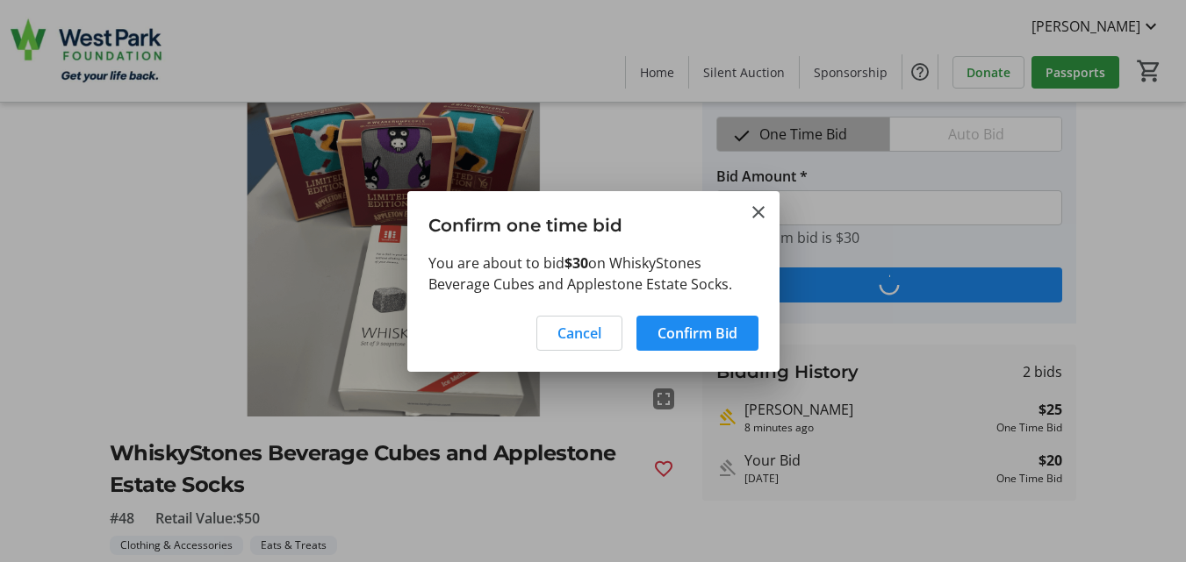
scroll to position [0, 0]
click at [704, 330] on span "Confirm Bid" at bounding box center [697, 333] width 80 height 21
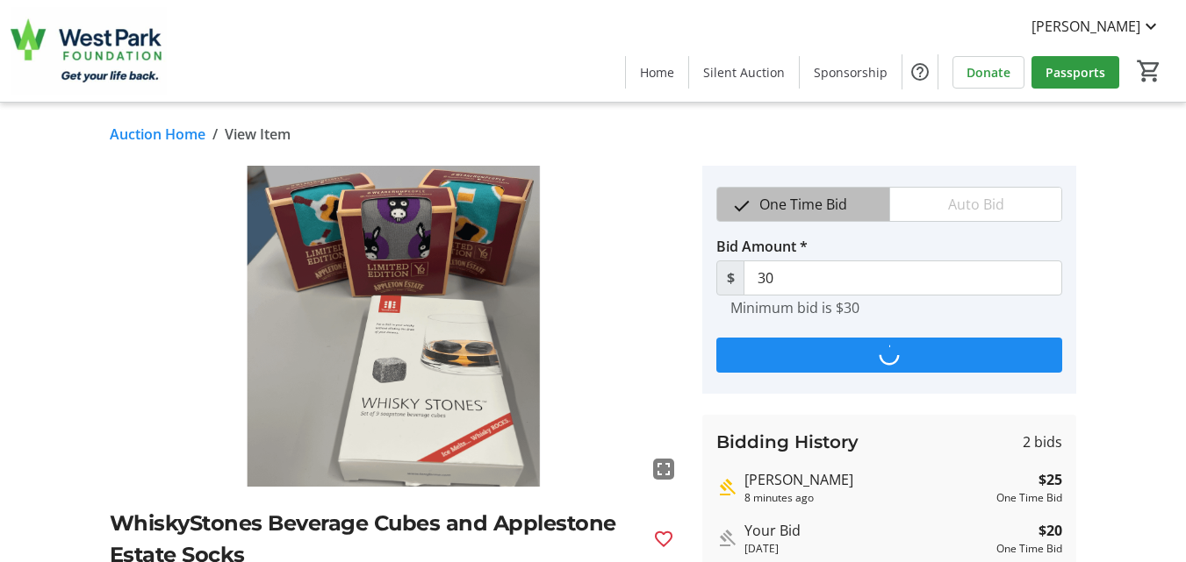
scroll to position [70, 0]
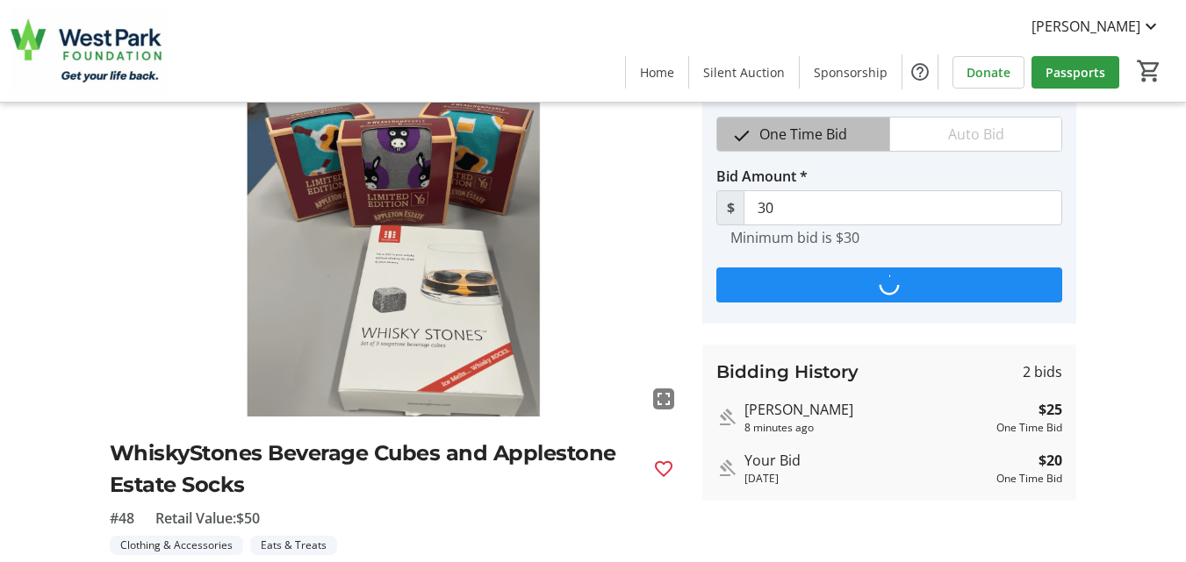
type input "35"
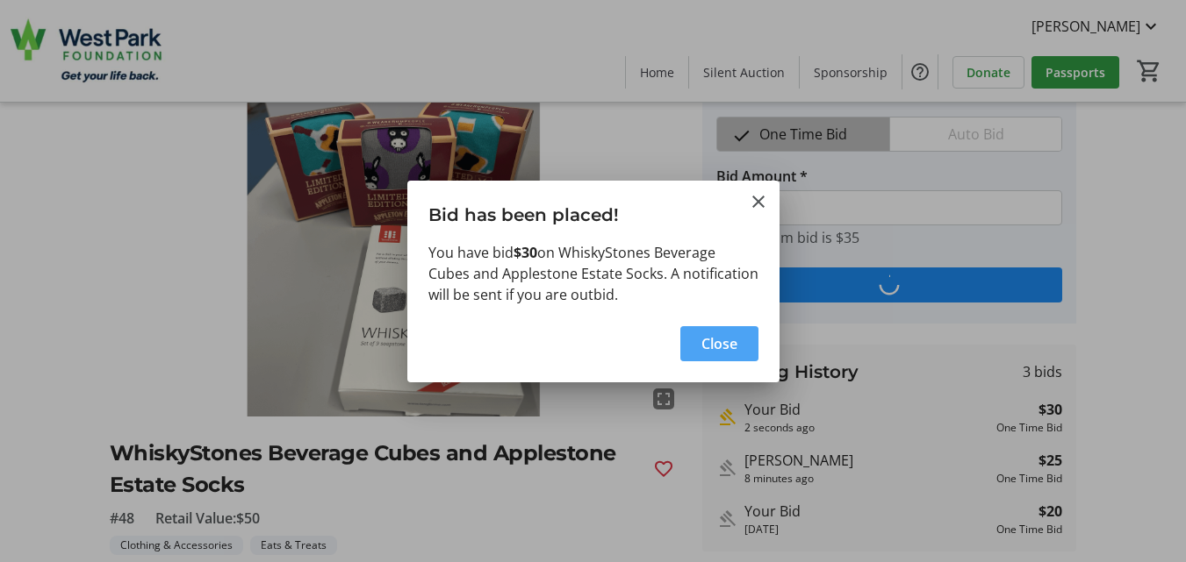
click at [698, 338] on span "button" at bounding box center [719, 344] width 78 height 42
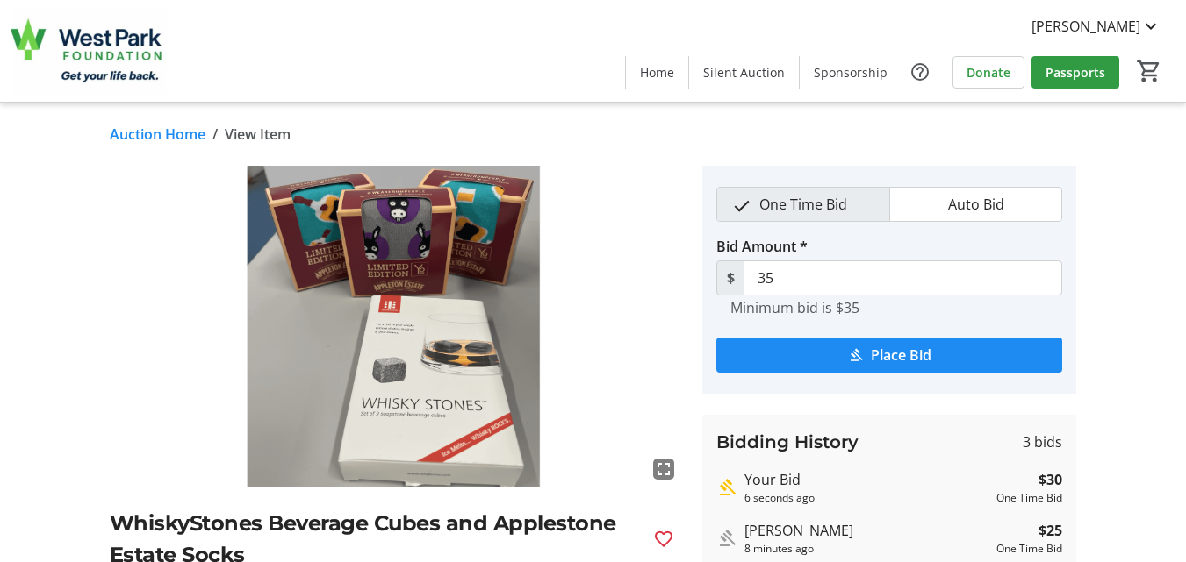
click at [132, 132] on link "Auction Home" at bounding box center [158, 134] width 96 height 21
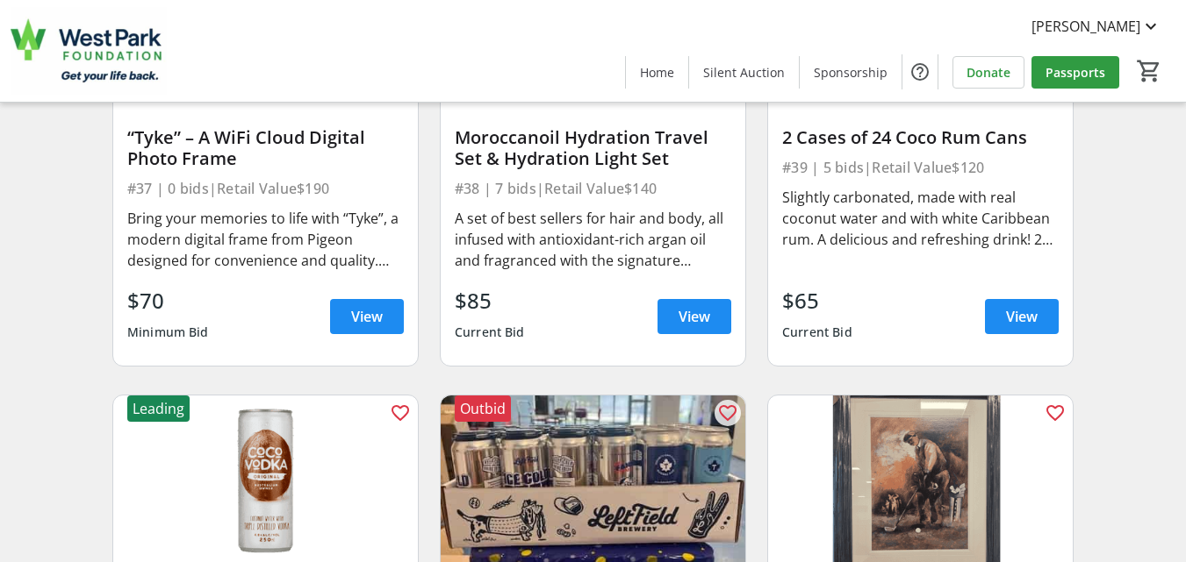
scroll to position [6564, 0]
click at [694, 326] on span "View" at bounding box center [694, 315] width 32 height 21
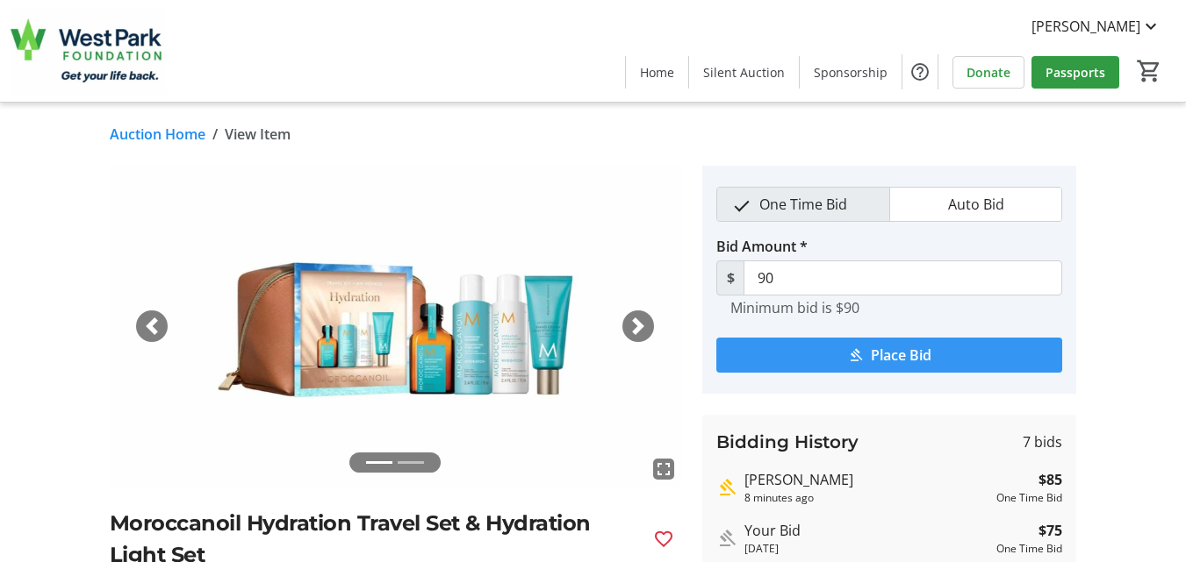
click at [889, 355] on span "Place Bid" at bounding box center [900, 355] width 61 height 21
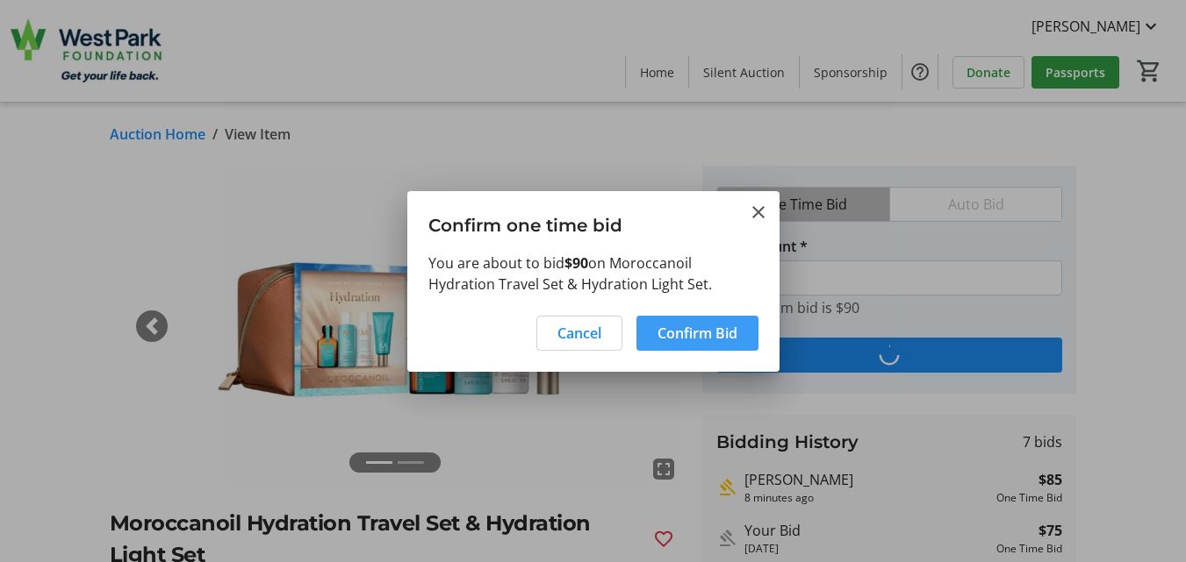
click at [713, 334] on span "Confirm Bid" at bounding box center [697, 333] width 80 height 21
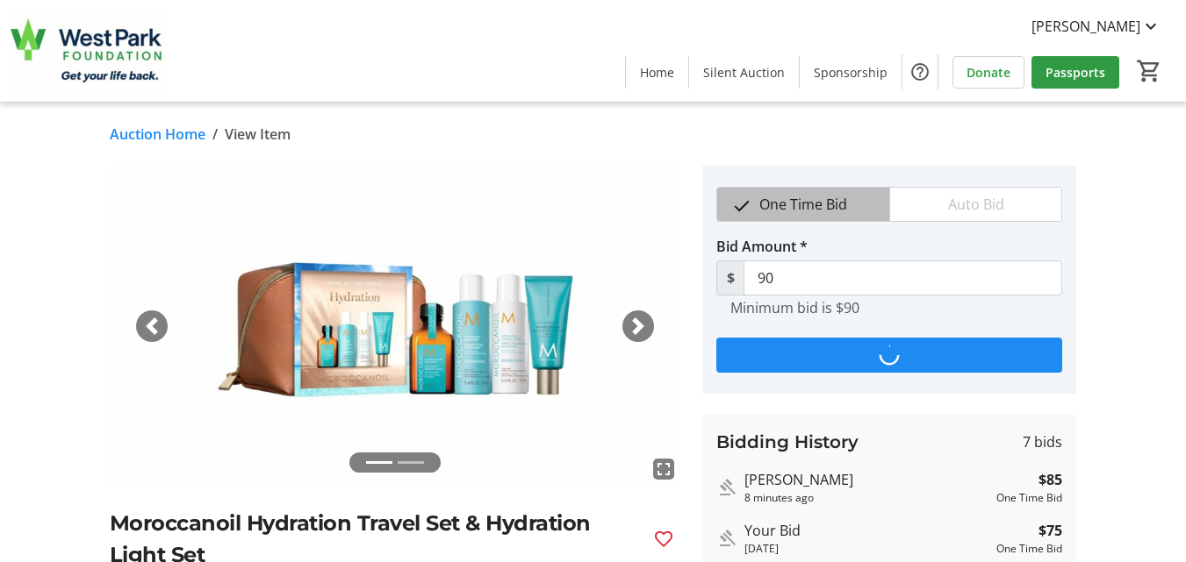
type input "95"
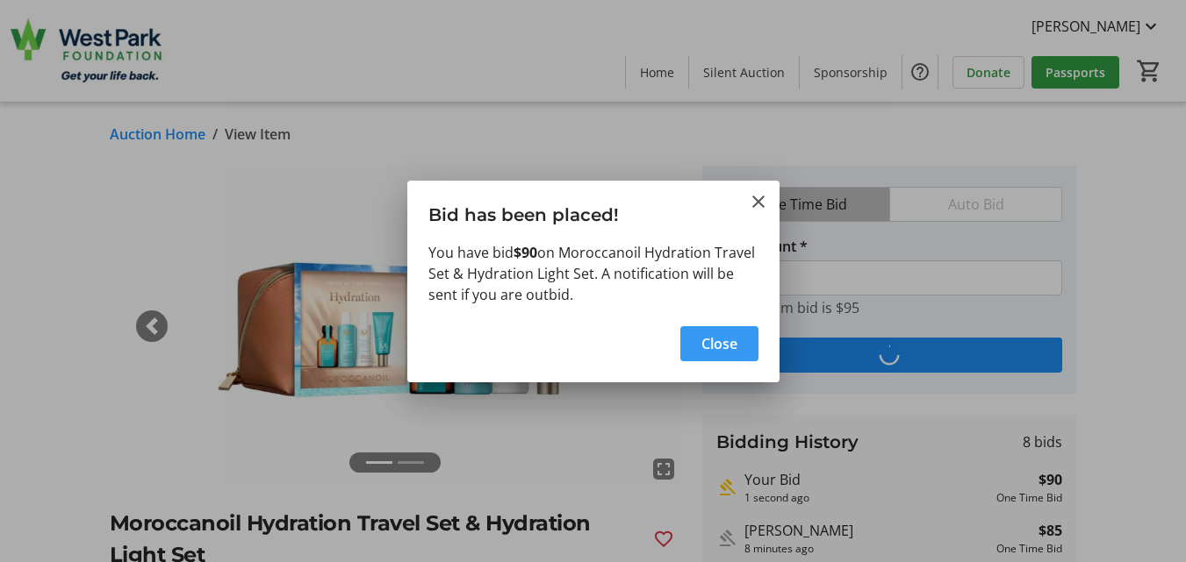
click at [702, 343] on span "Close" at bounding box center [719, 343] width 36 height 21
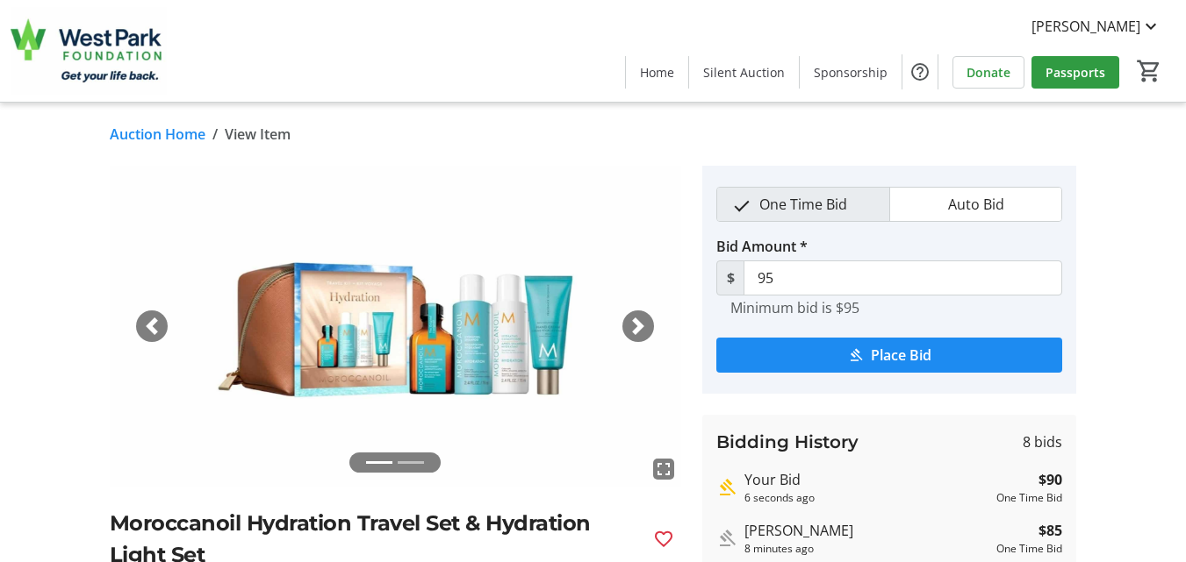
click at [137, 135] on link "Auction Home" at bounding box center [158, 134] width 96 height 21
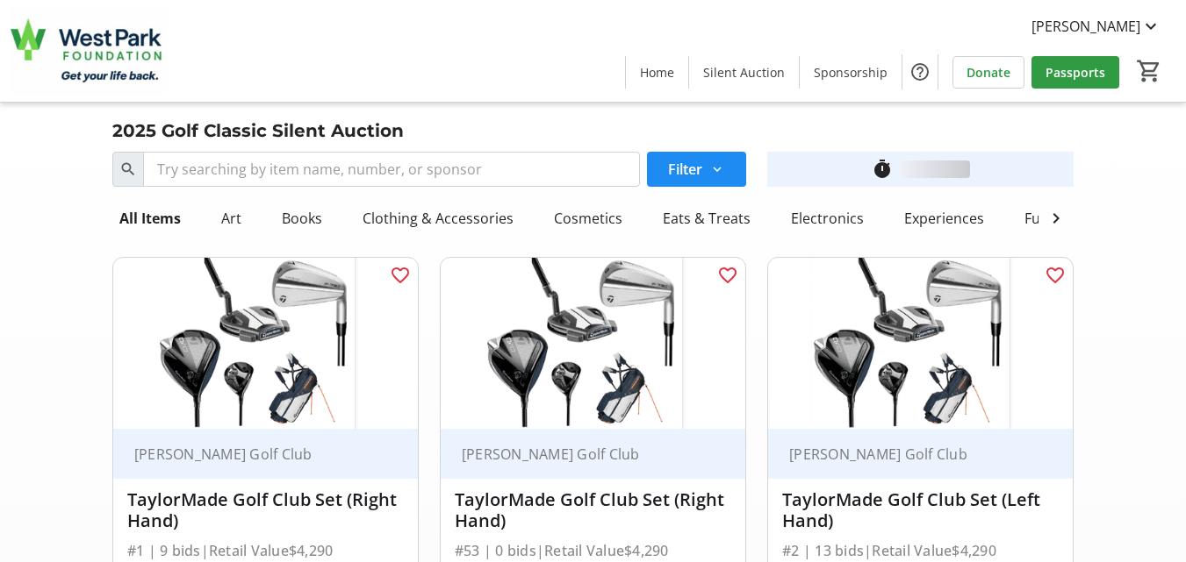
scroll to position [6564, 0]
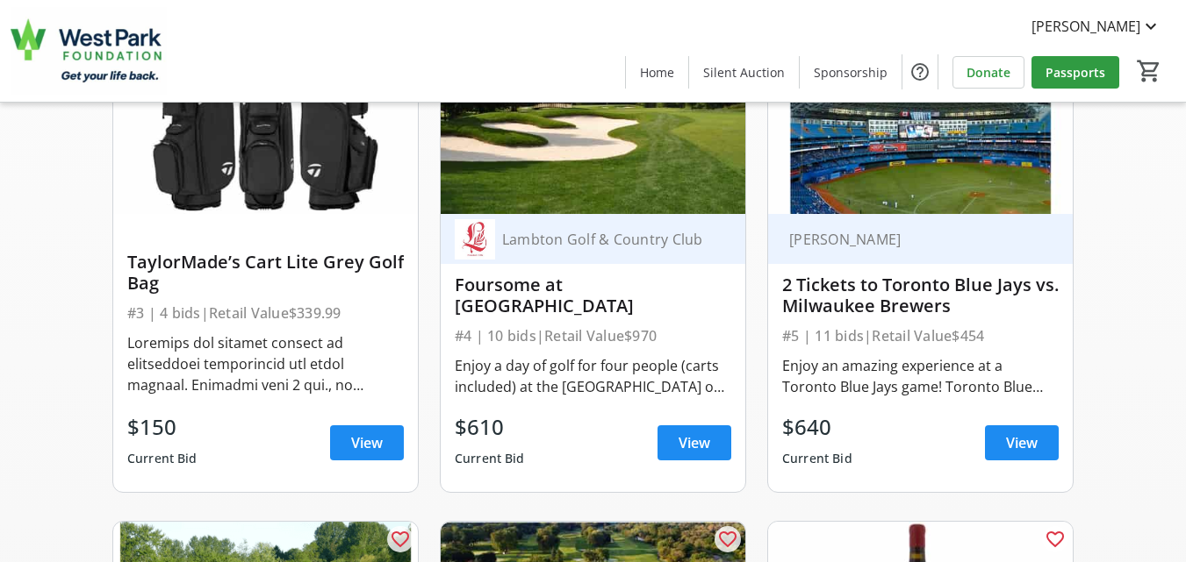
scroll to position [0, 0]
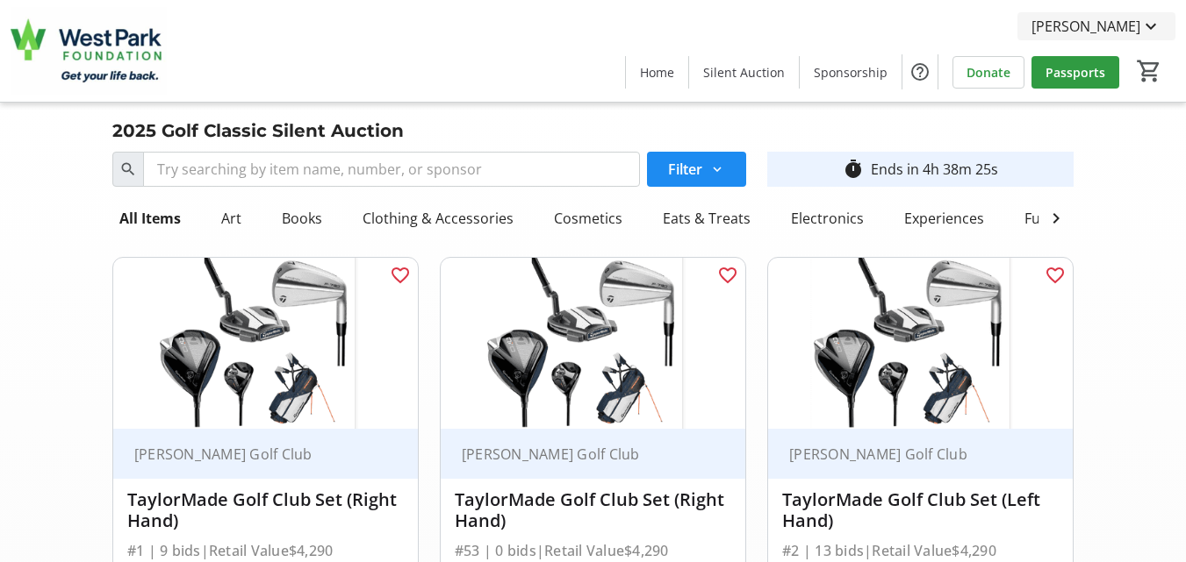
click at [1118, 30] on span "[PERSON_NAME]" at bounding box center [1085, 26] width 109 height 21
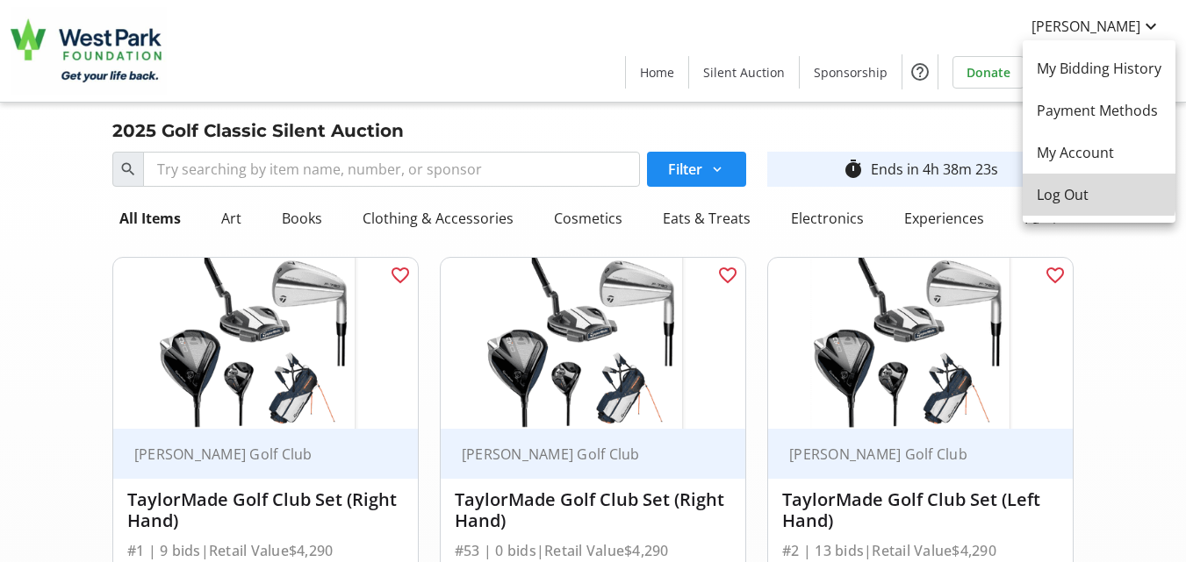
click at [1078, 192] on span "Log Out" at bounding box center [1098, 194] width 125 height 21
